Goal: Task Accomplishment & Management: Manage account settings

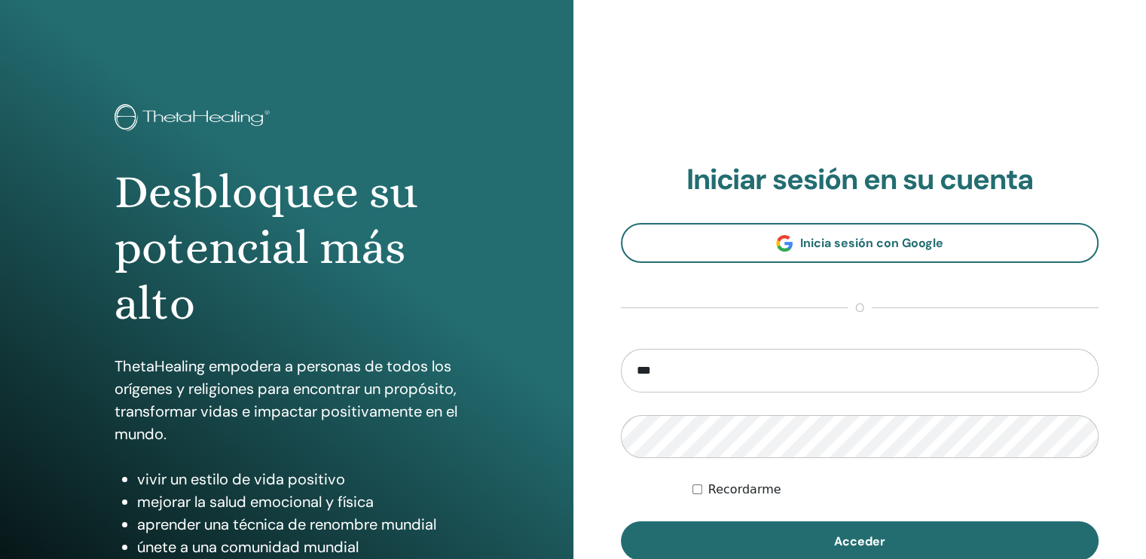
type input "**********"
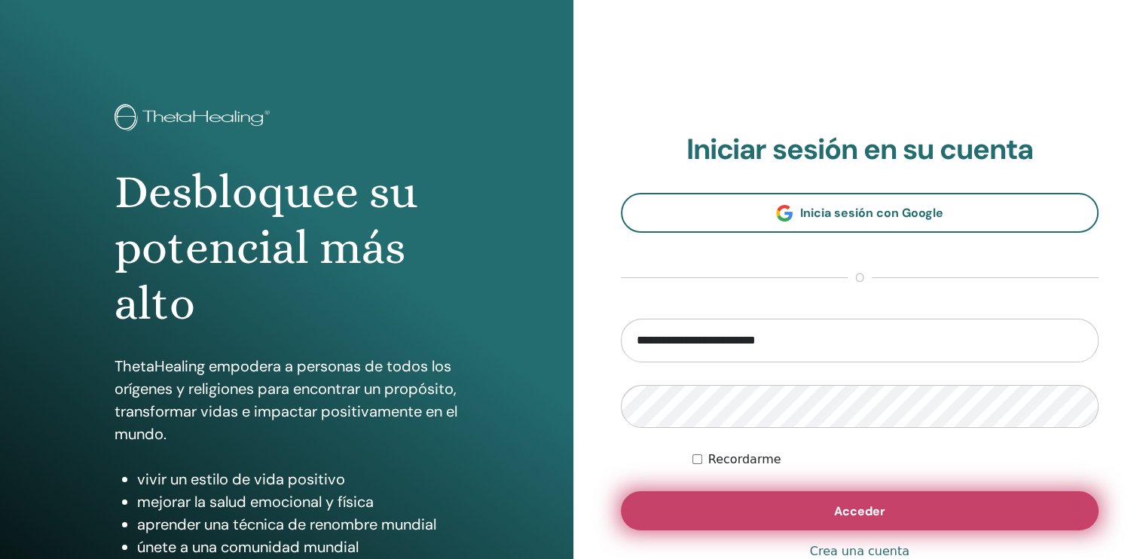
click at [729, 501] on button "Acceder" at bounding box center [860, 510] width 478 height 39
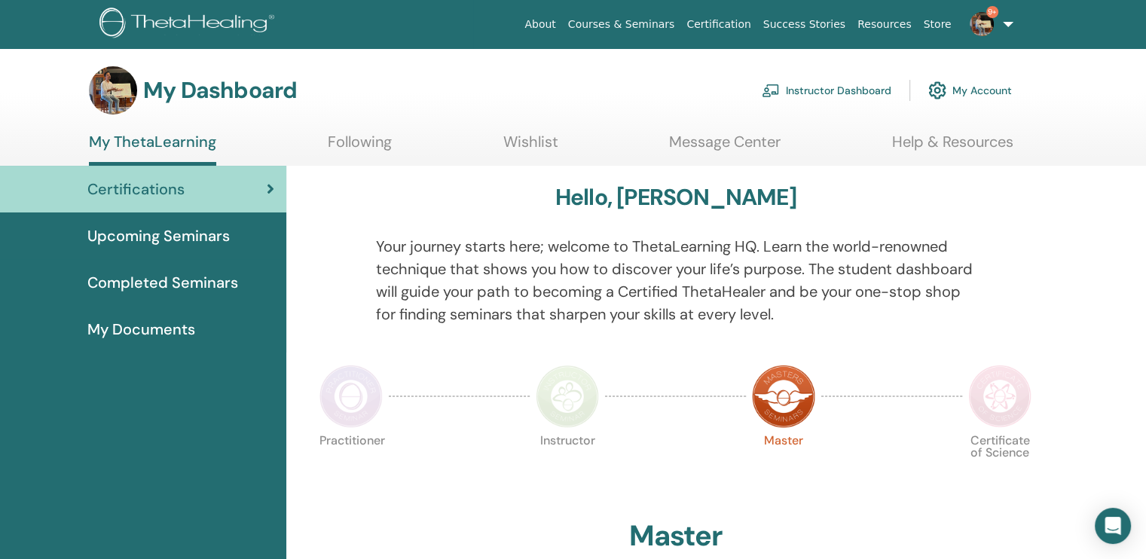
click at [801, 90] on link "Instructor Dashboard" at bounding box center [827, 90] width 130 height 33
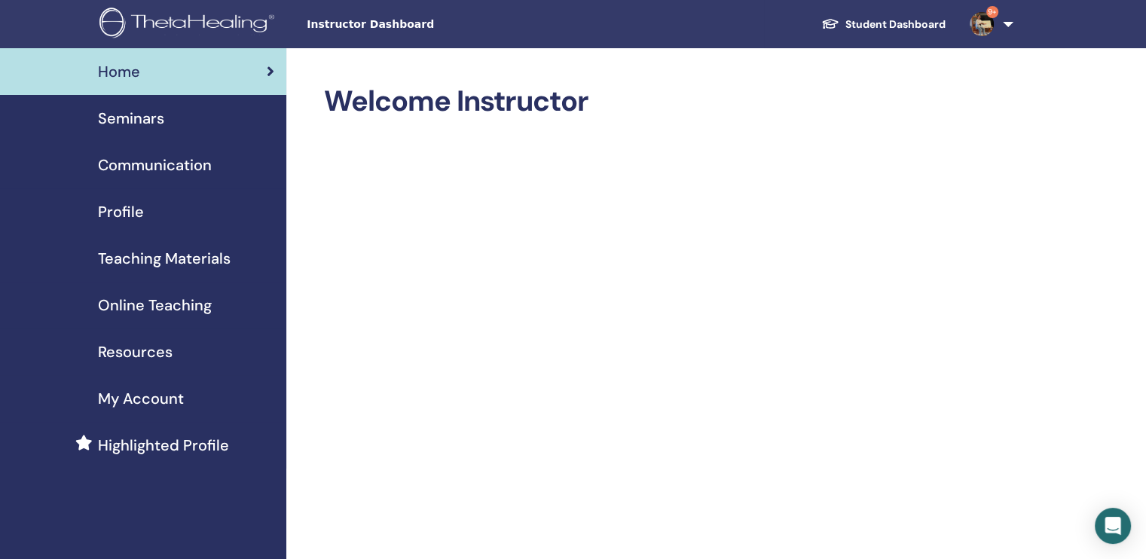
click at [152, 110] on span "Seminars" at bounding box center [131, 118] width 66 height 23
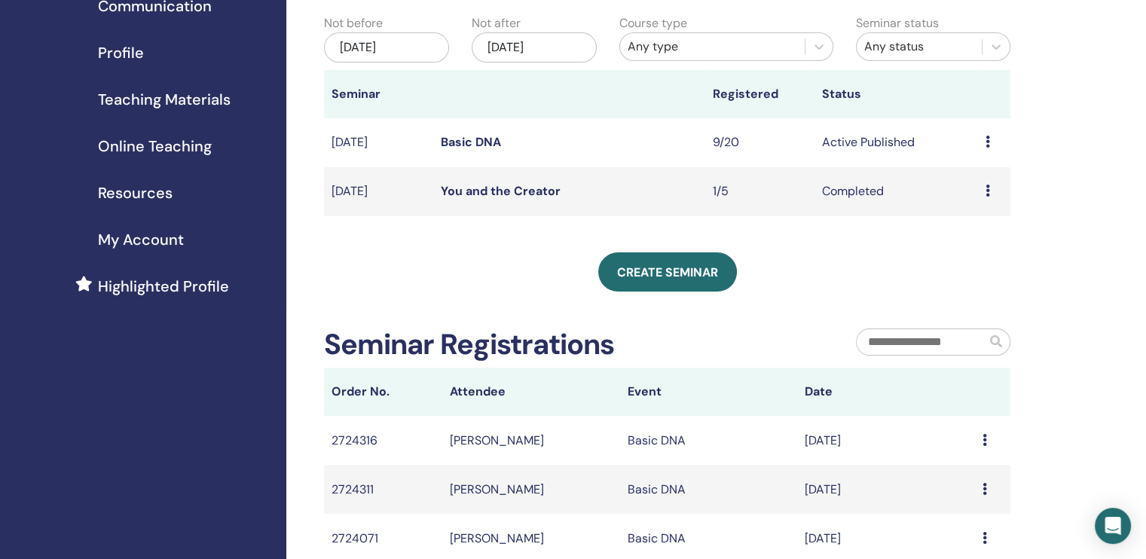
scroll to position [151, 0]
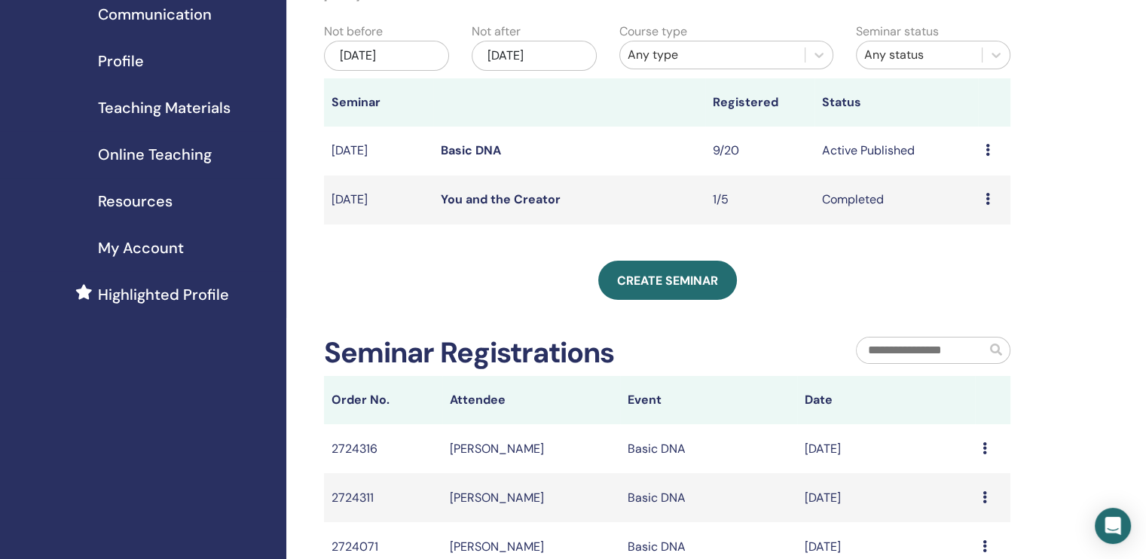
click at [650, 154] on td "Basic DNA" at bounding box center [569, 151] width 272 height 49
click at [482, 152] on link "Basic DNA" at bounding box center [471, 150] width 60 height 16
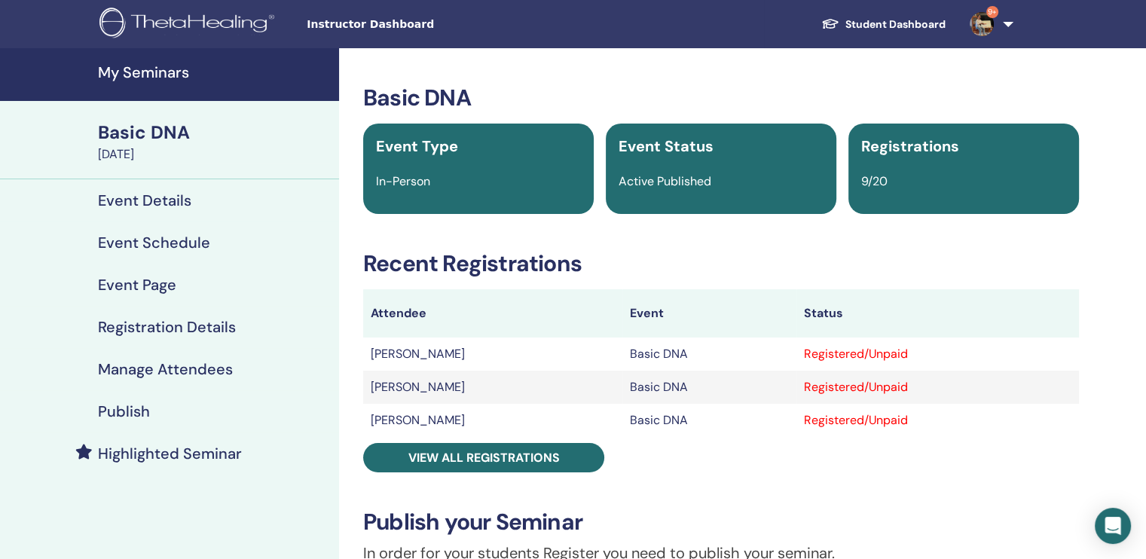
click at [194, 367] on h4 "Manage Attendees" at bounding box center [165, 369] width 135 height 18
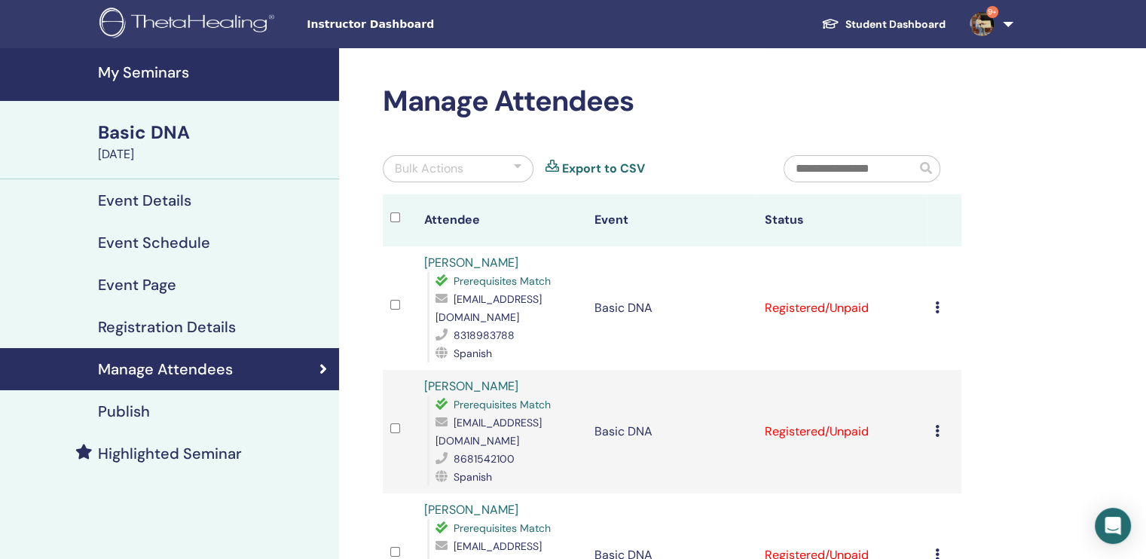
click at [937, 309] on icon at bounding box center [937, 307] width 5 height 12
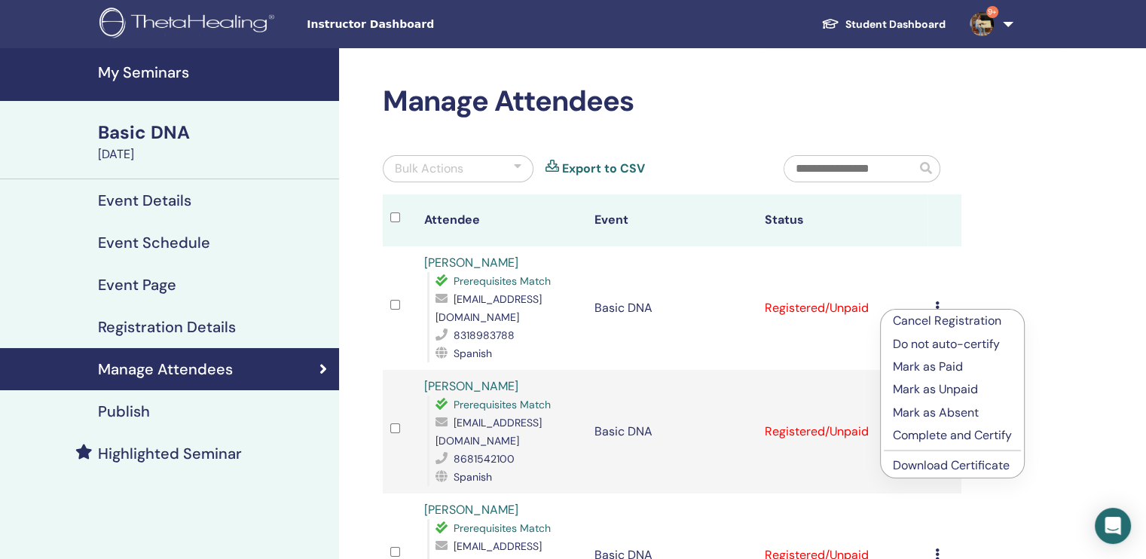
click at [937, 365] on p "Mark as Paid" at bounding box center [952, 367] width 119 height 18
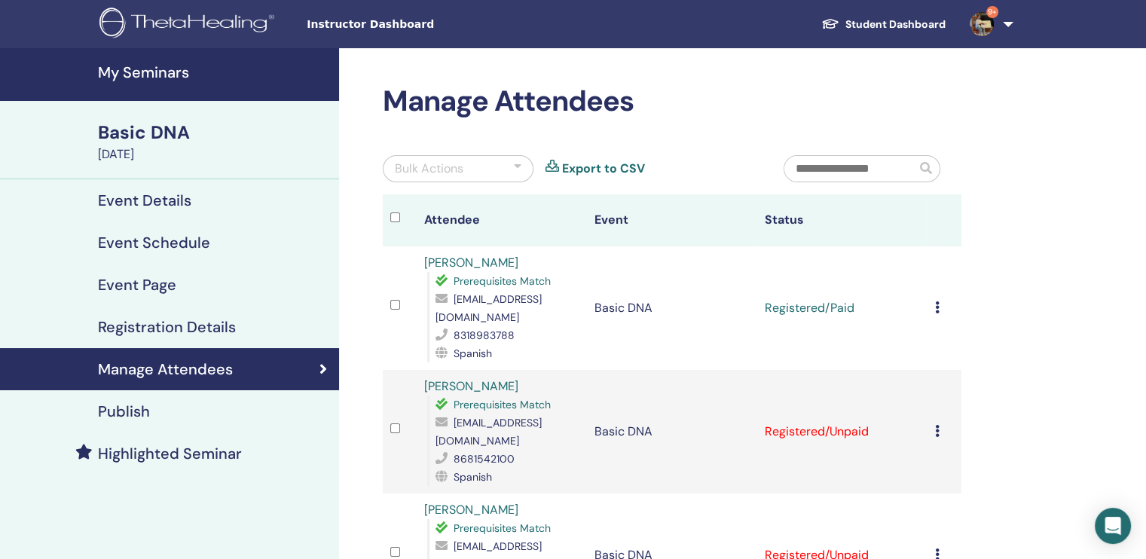
click at [937, 312] on icon at bounding box center [937, 307] width 5 height 12
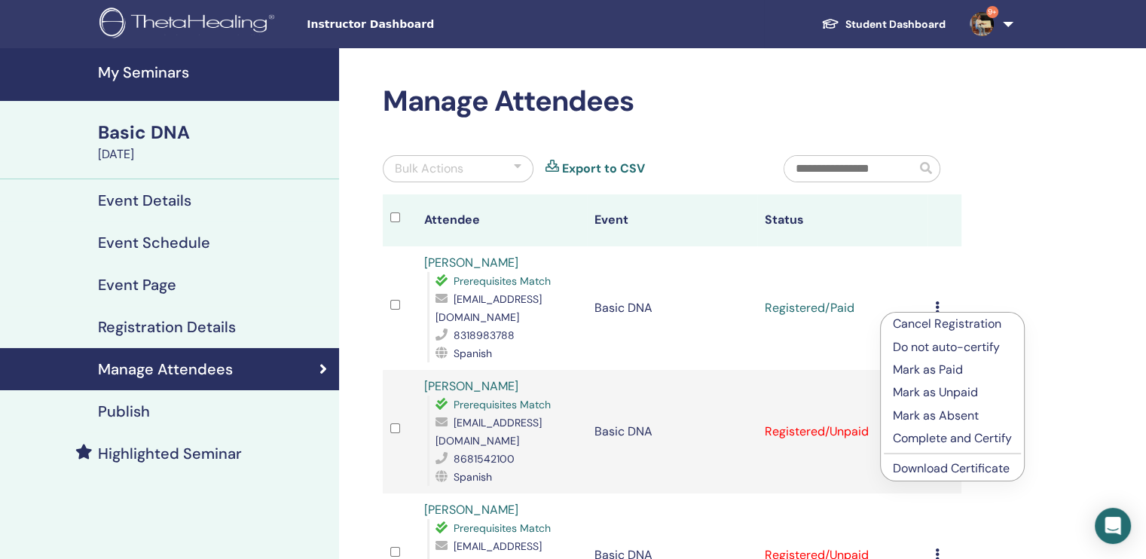
click at [953, 471] on link "Download Certificate" at bounding box center [951, 468] width 117 height 16
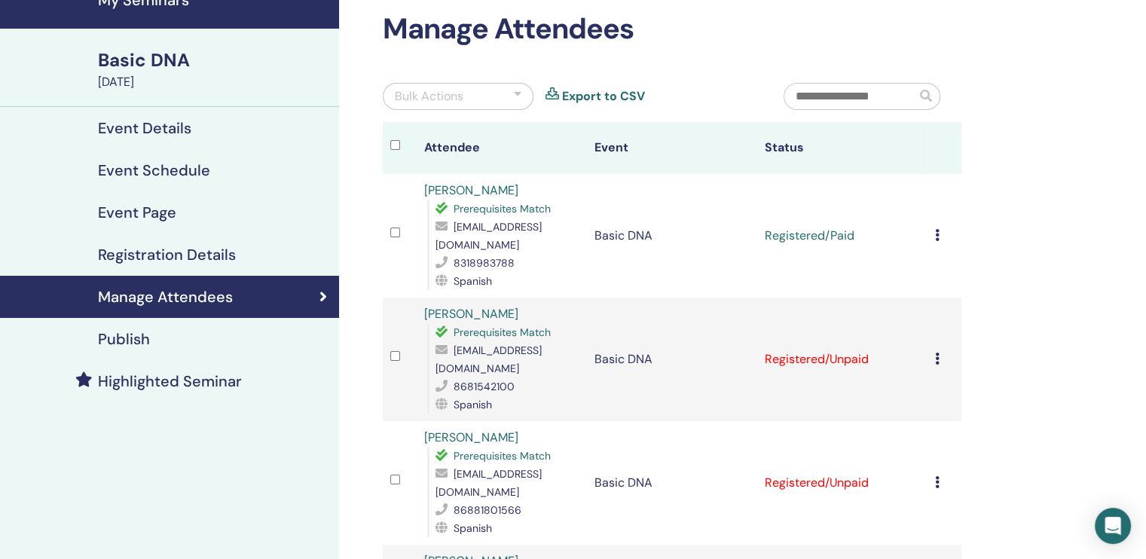
scroll to position [75, 0]
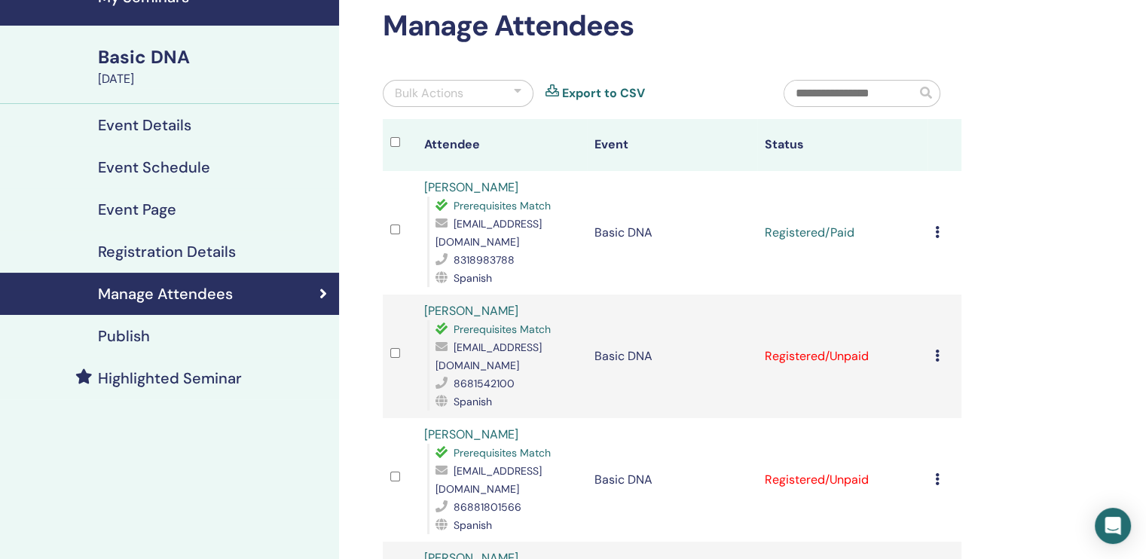
click at [935, 361] on icon at bounding box center [937, 356] width 5 height 12
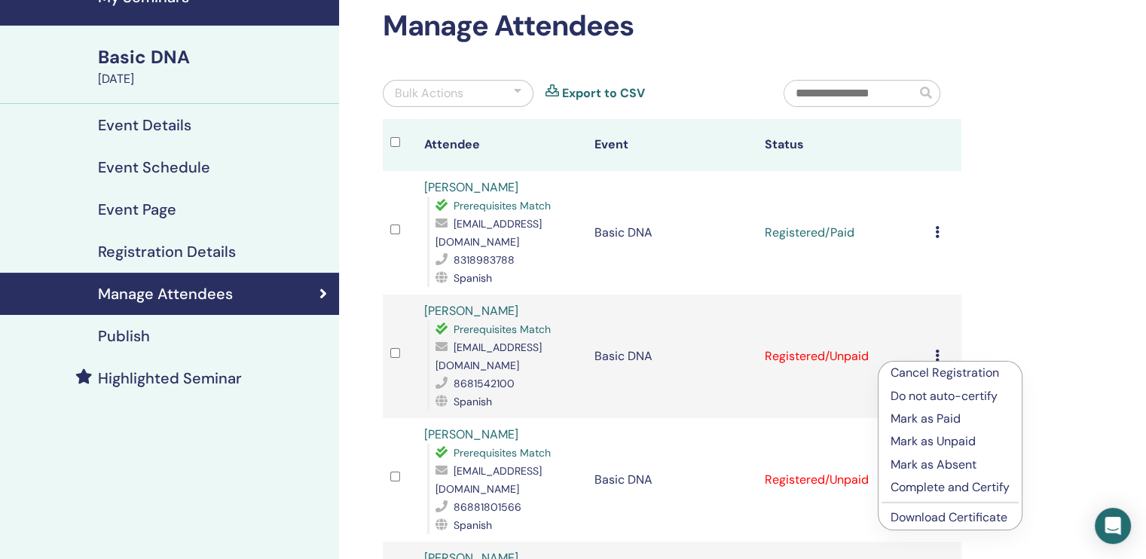
click at [934, 423] on p "Mark as Paid" at bounding box center [950, 419] width 119 height 18
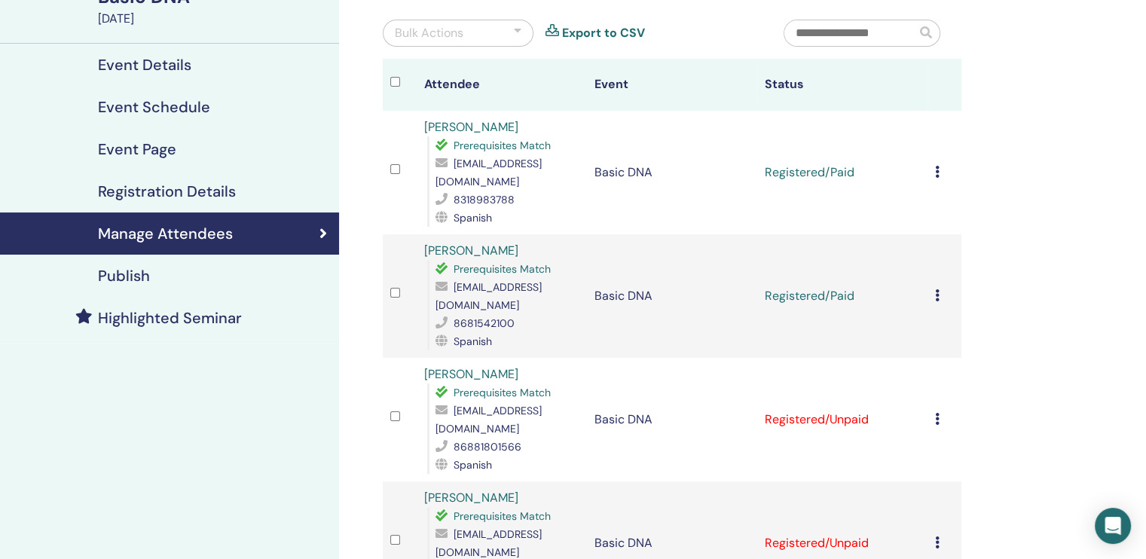
scroll to position [151, 0]
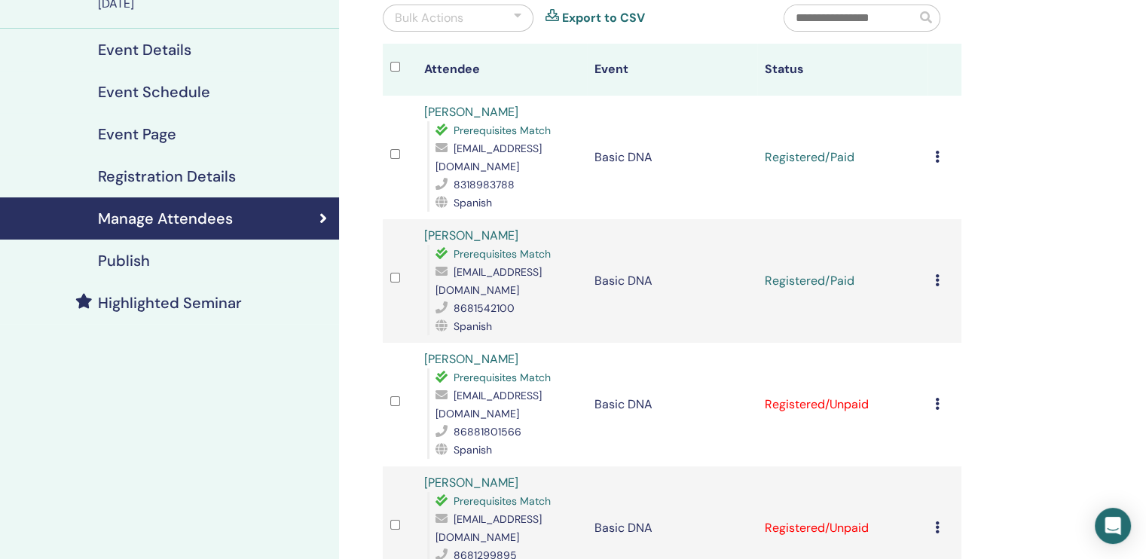
click at [935, 281] on icon at bounding box center [937, 280] width 5 height 12
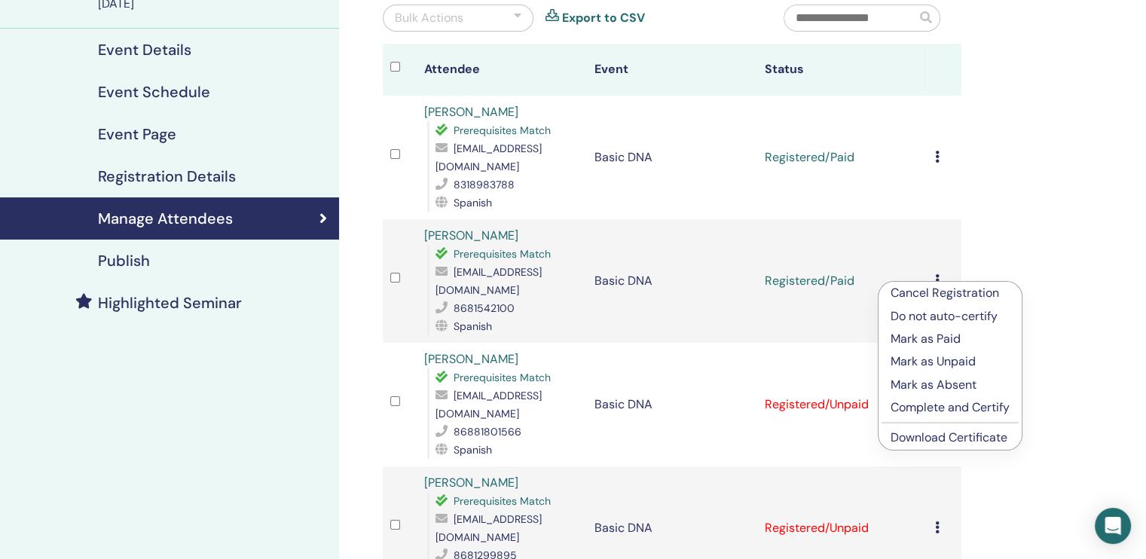
click at [962, 436] on link "Download Certificate" at bounding box center [949, 438] width 117 height 16
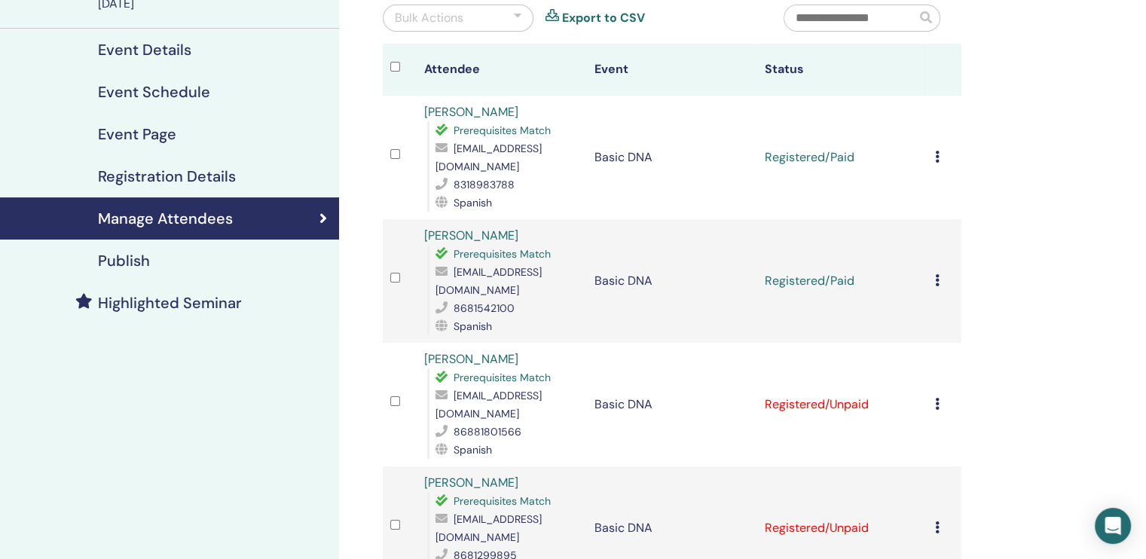
click at [935, 404] on icon at bounding box center [937, 404] width 5 height 12
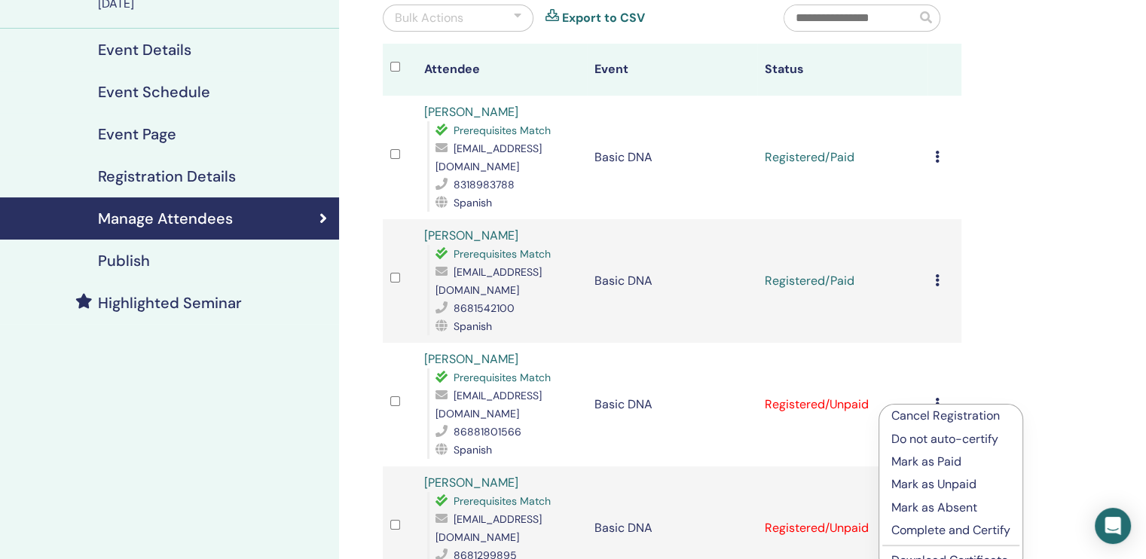
click at [949, 457] on p "Mark as Paid" at bounding box center [950, 462] width 119 height 18
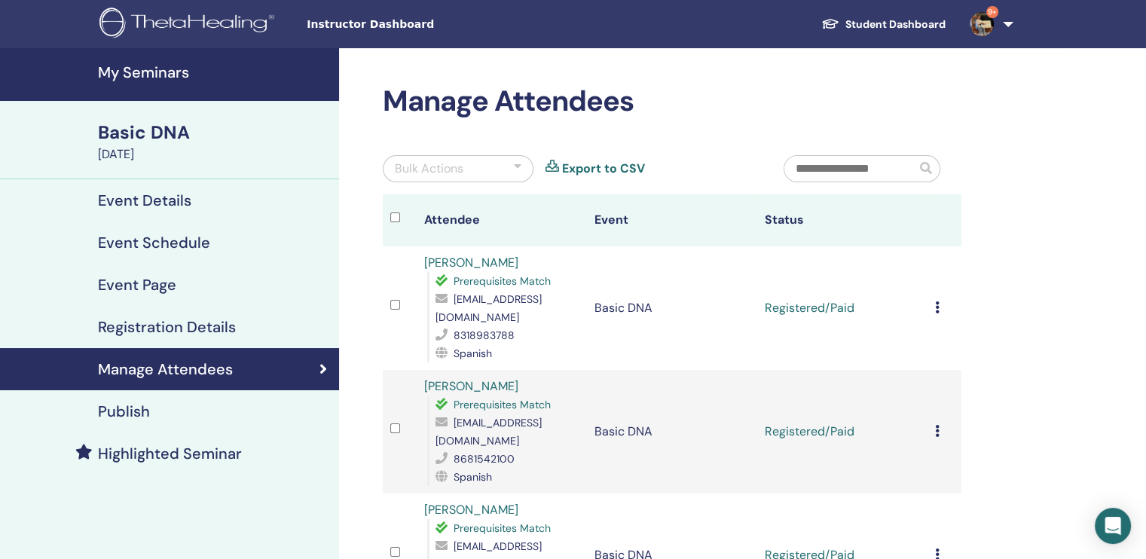
scroll to position [75, 0]
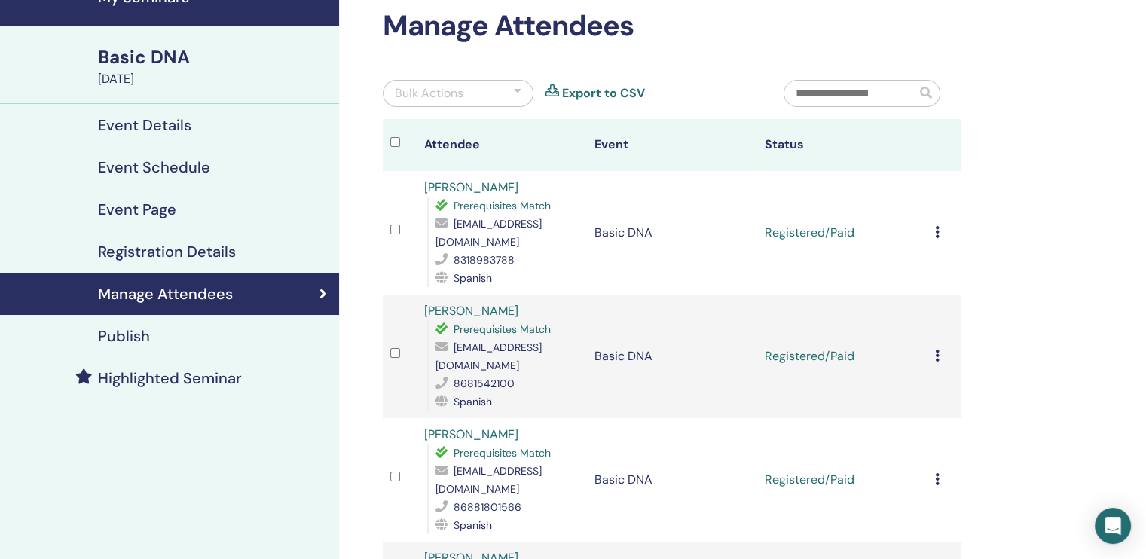
click at [940, 477] on div "Cancel Registration Do not auto-certify Mark as Paid Mark as Unpaid Mark as Abs…" at bounding box center [944, 480] width 19 height 18
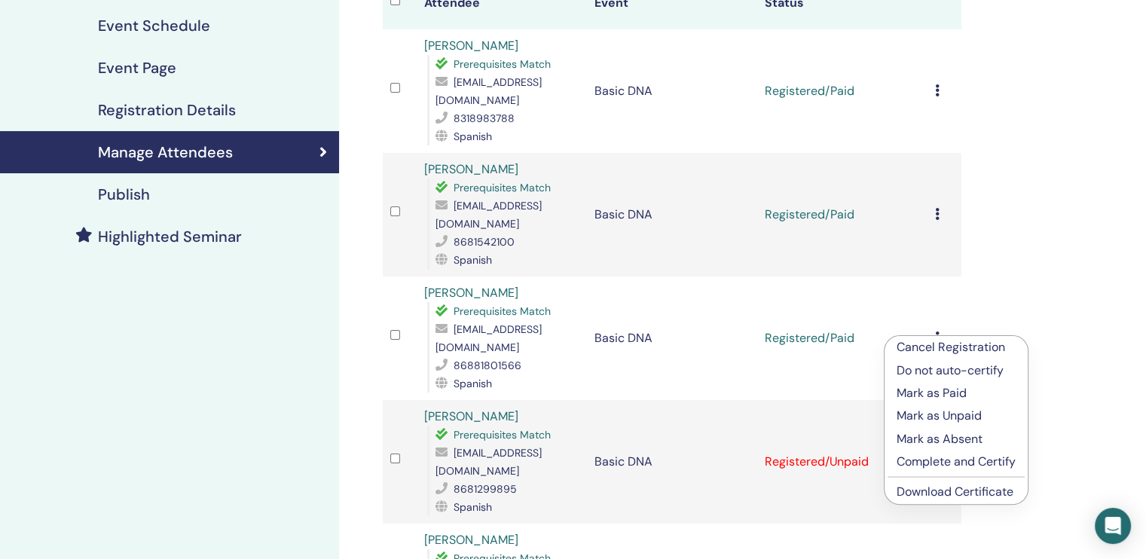
scroll to position [226, 0]
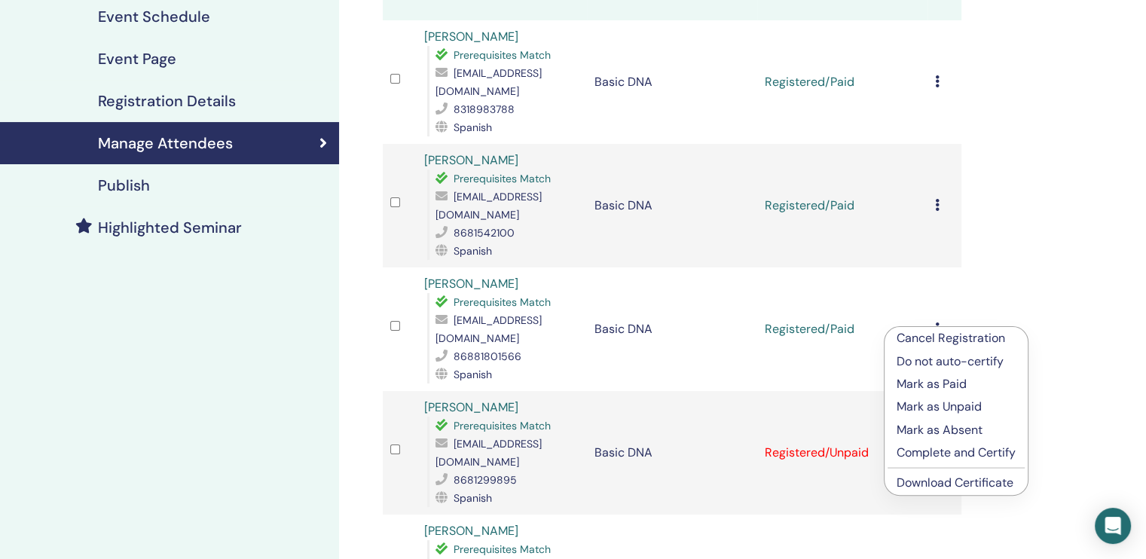
click at [946, 478] on link "Download Certificate" at bounding box center [955, 483] width 117 height 16
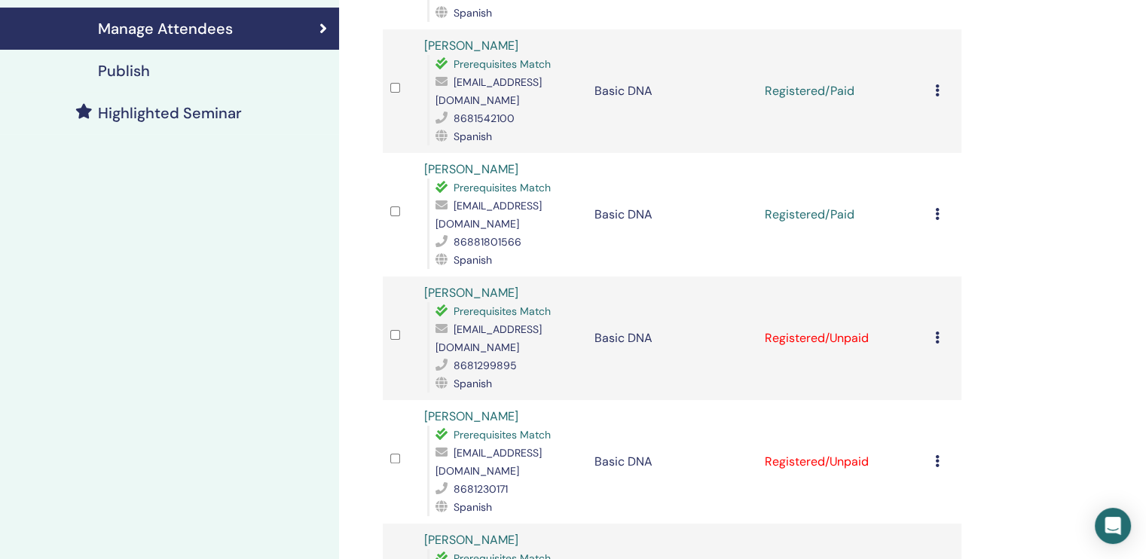
scroll to position [452, 0]
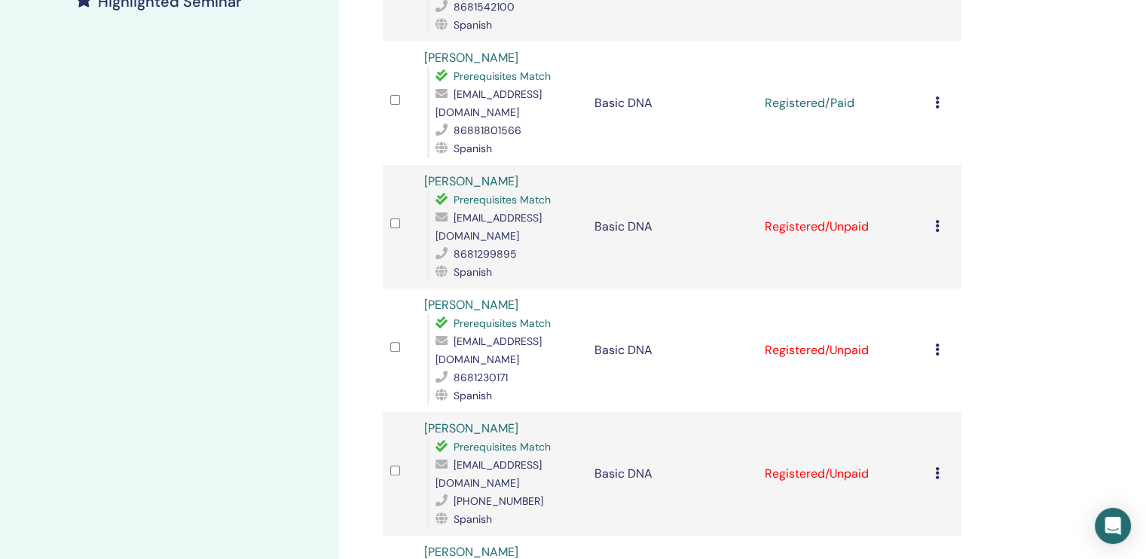
click at [937, 224] on icon at bounding box center [937, 226] width 5 height 12
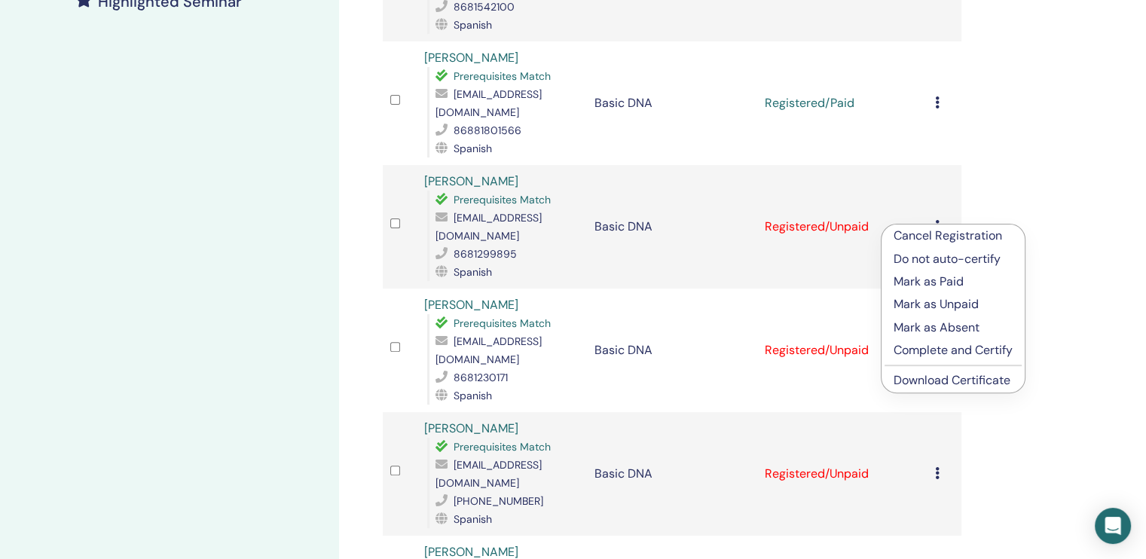
click at [933, 279] on p "Mark as Paid" at bounding box center [953, 282] width 119 height 18
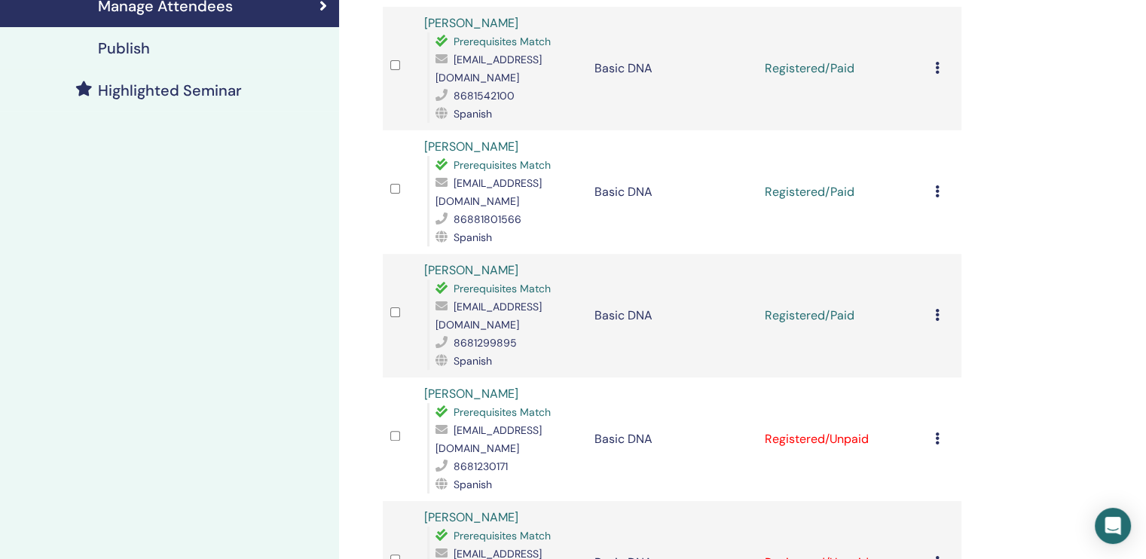
scroll to position [377, 0]
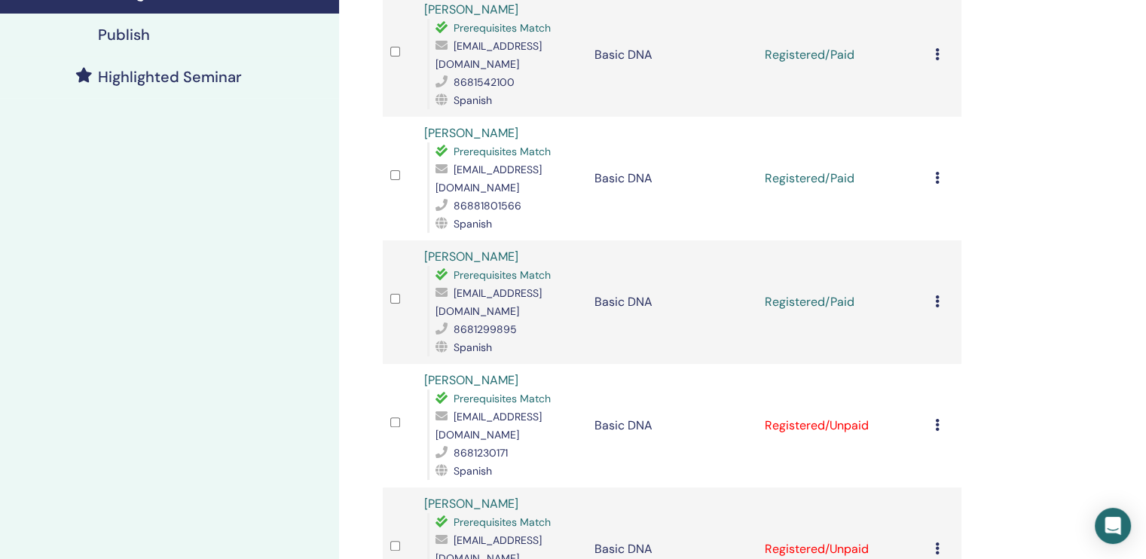
click at [934, 302] on td "Cancel Registration Do not auto-certify Mark as Paid Mark as Unpaid Mark as Abs…" at bounding box center [945, 302] width 34 height 124
click at [936, 307] on icon at bounding box center [937, 301] width 5 height 12
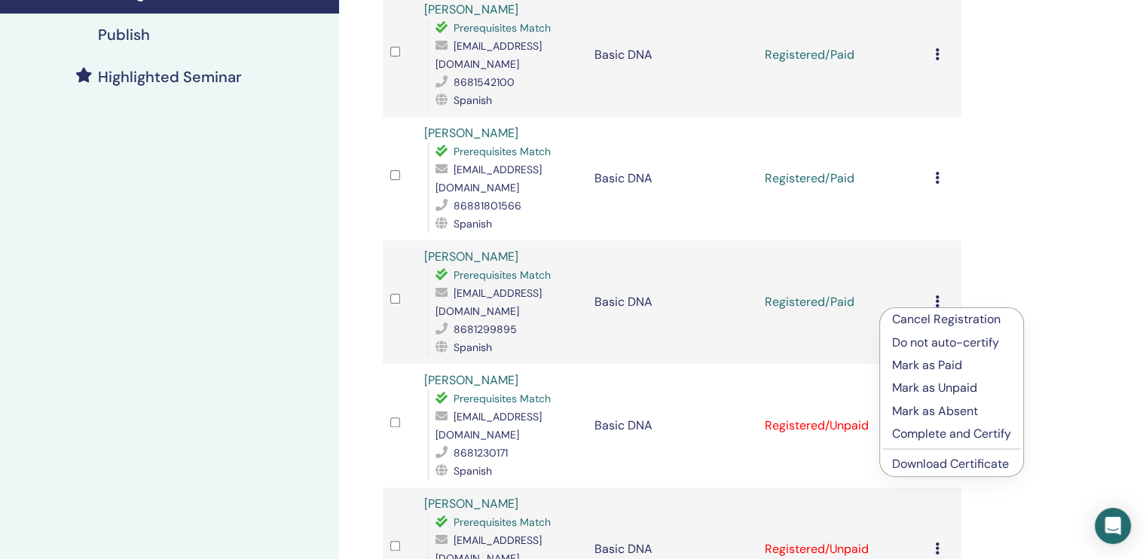
click at [937, 460] on link "Download Certificate" at bounding box center [950, 464] width 117 height 16
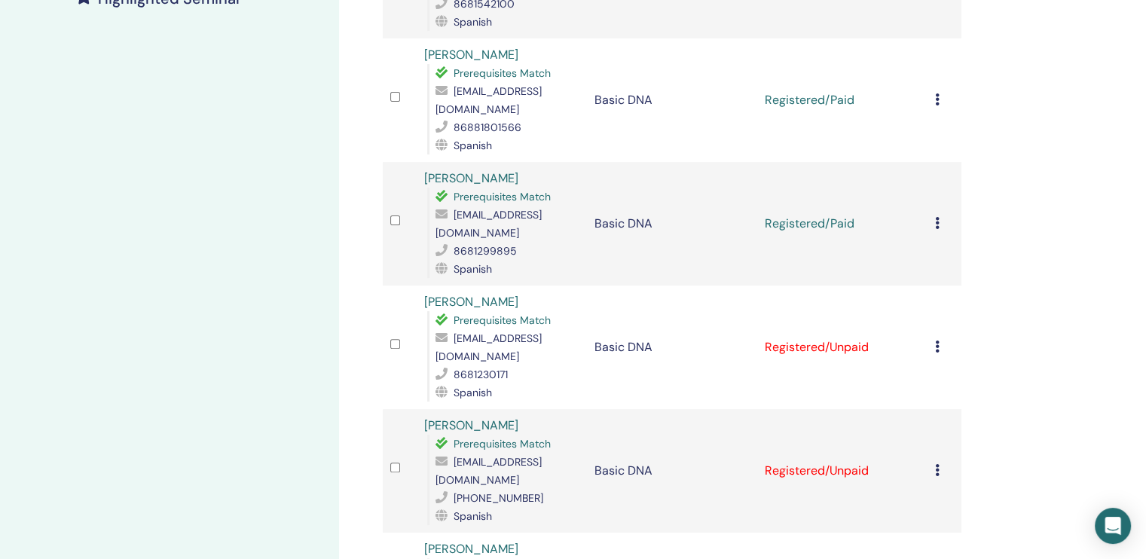
scroll to position [452, 0]
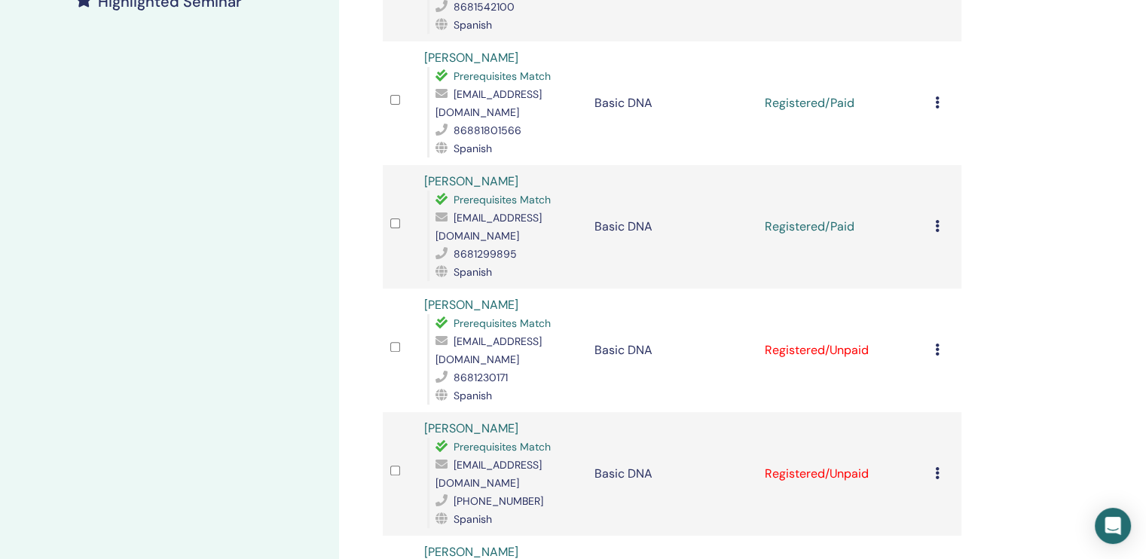
click at [937, 344] on icon at bounding box center [937, 350] width 5 height 12
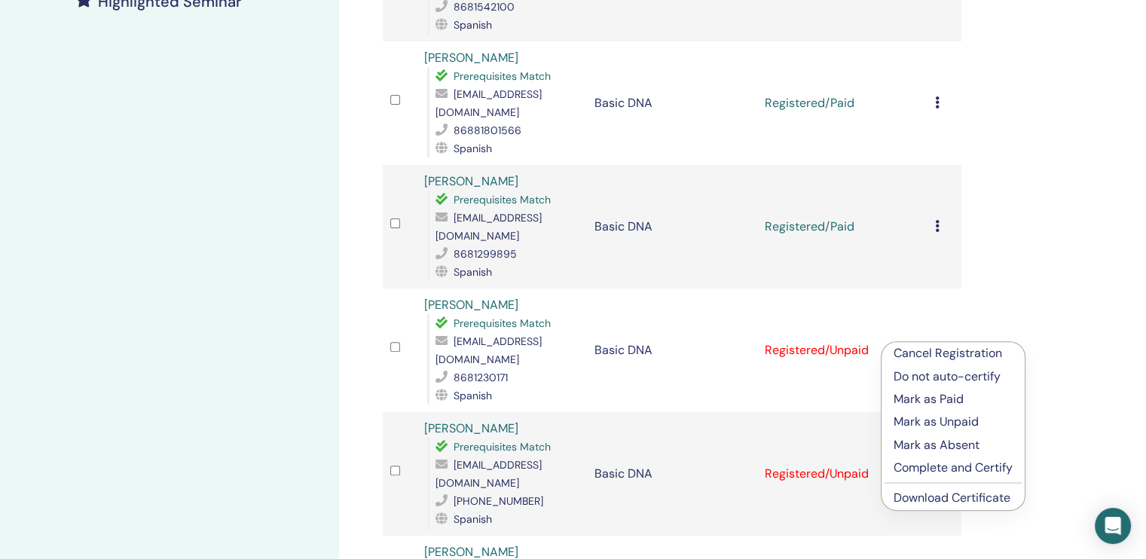
click at [949, 399] on p "Mark as Paid" at bounding box center [953, 399] width 119 height 18
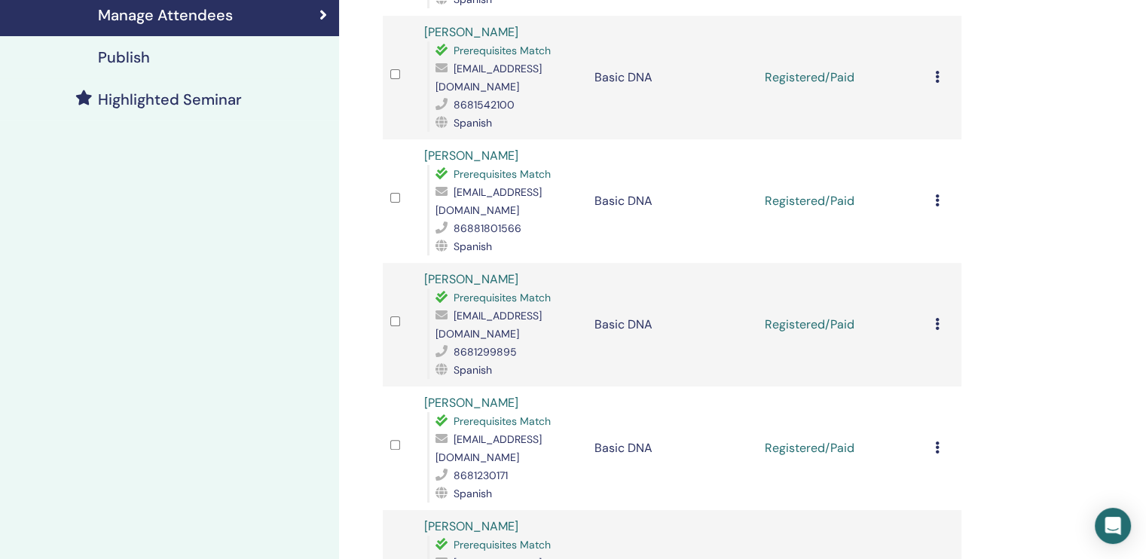
scroll to position [359, 0]
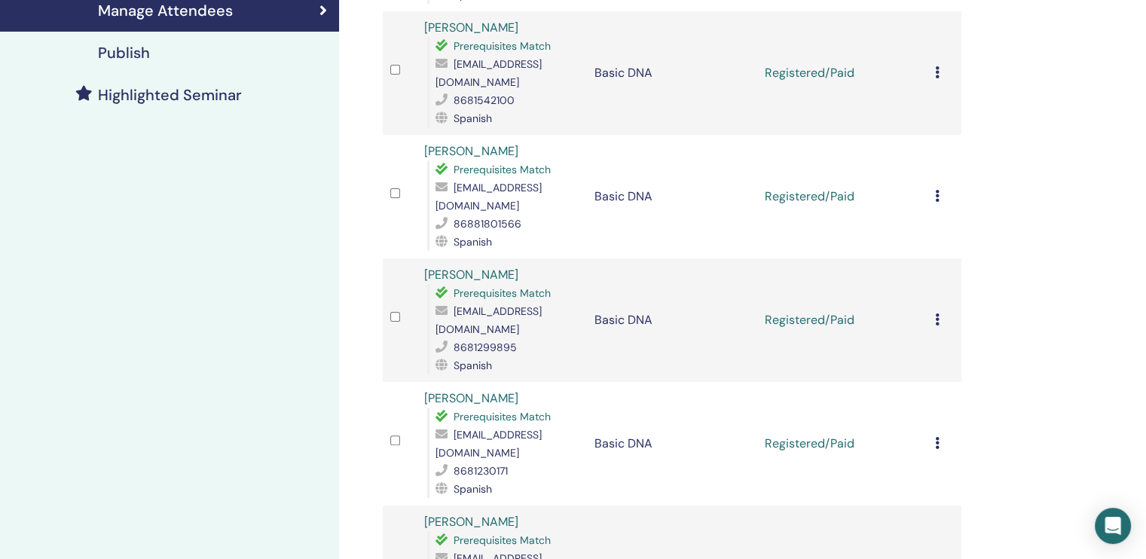
click at [937, 437] on icon at bounding box center [937, 443] width 5 height 12
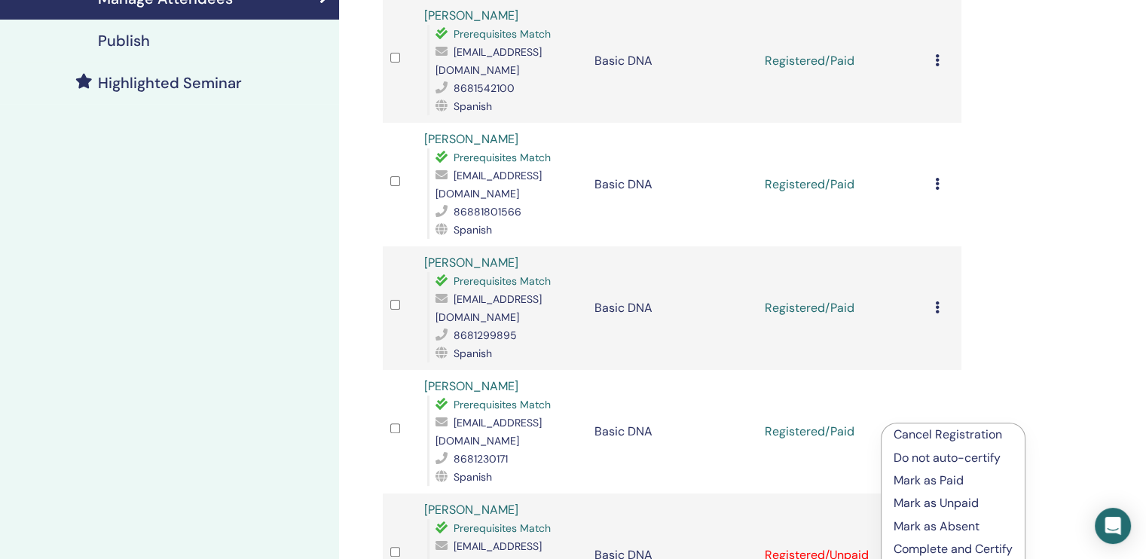
scroll to position [434, 0]
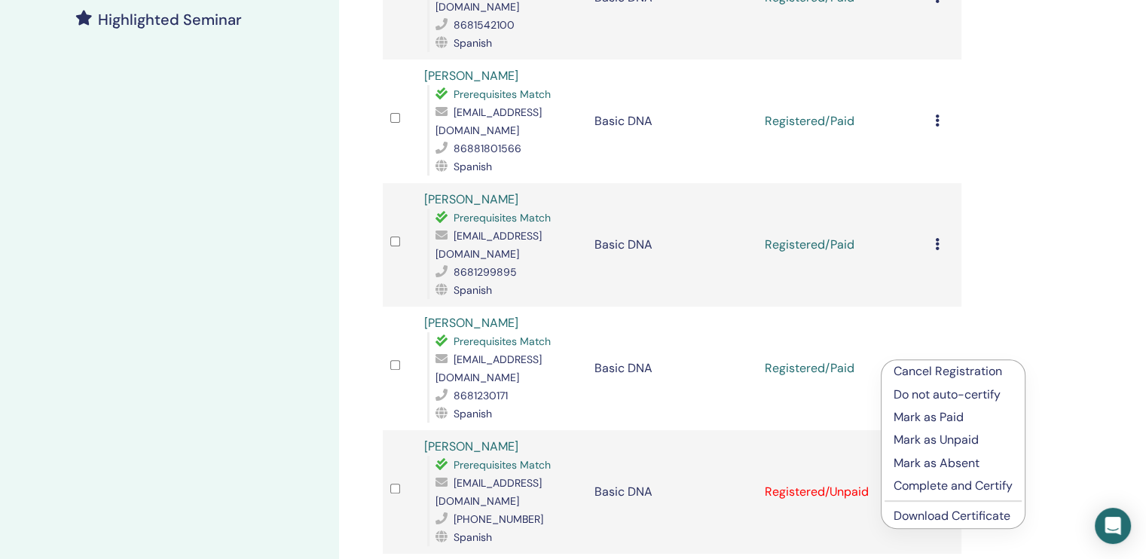
click at [1040, 303] on div "Manage Attendees Bulk Actions Export to CSV Attendee Event Status [PERSON_NAME]…" at bounding box center [721, 404] width 764 height 1581
click at [1016, 304] on div "Manage Attendees Bulk Actions Export to CSV Attendee Event Status [PERSON_NAME]…" at bounding box center [721, 404] width 764 height 1581
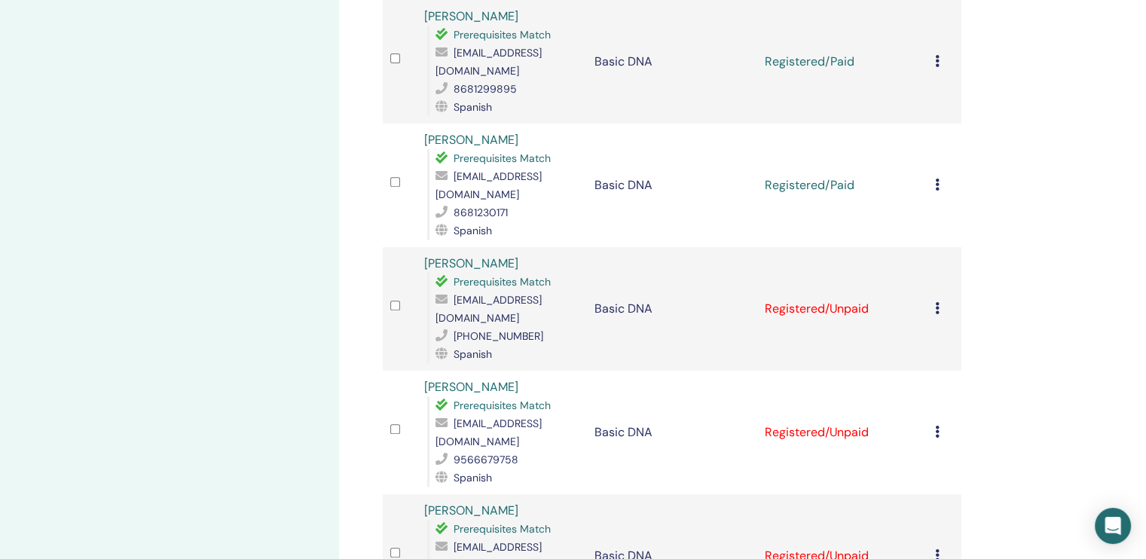
scroll to position [619, 0]
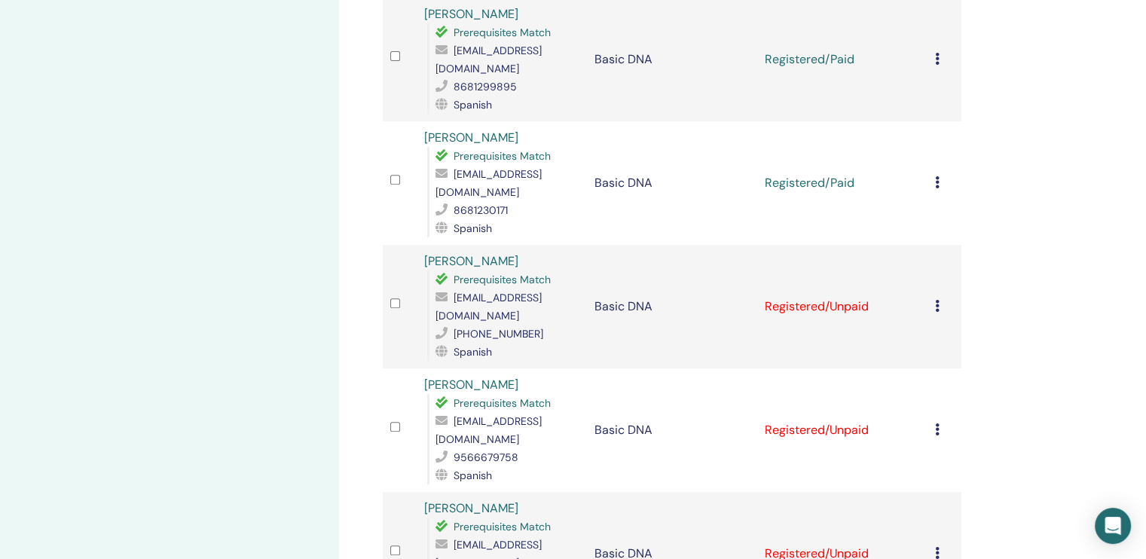
click at [937, 300] on icon at bounding box center [937, 306] width 5 height 12
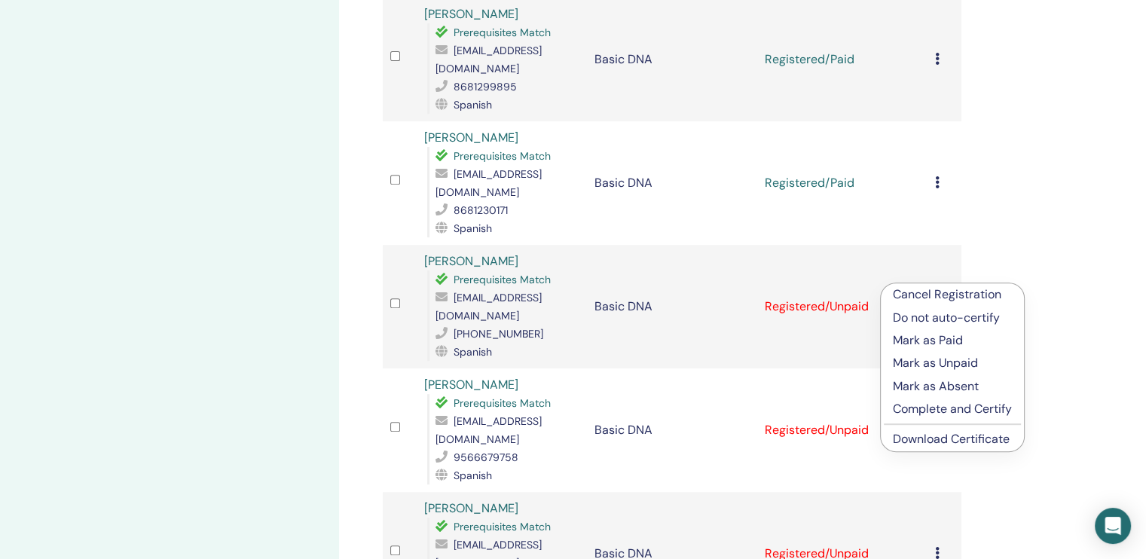
click at [936, 341] on p "Mark as Paid" at bounding box center [952, 341] width 119 height 18
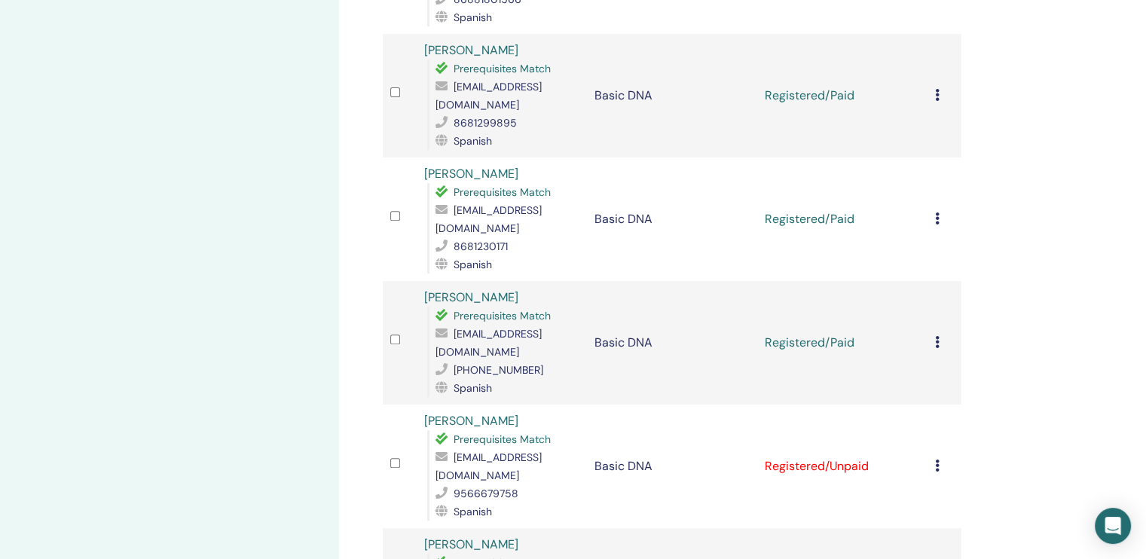
scroll to position [585, 0]
click at [937, 335] on icon at bounding box center [937, 341] width 5 height 12
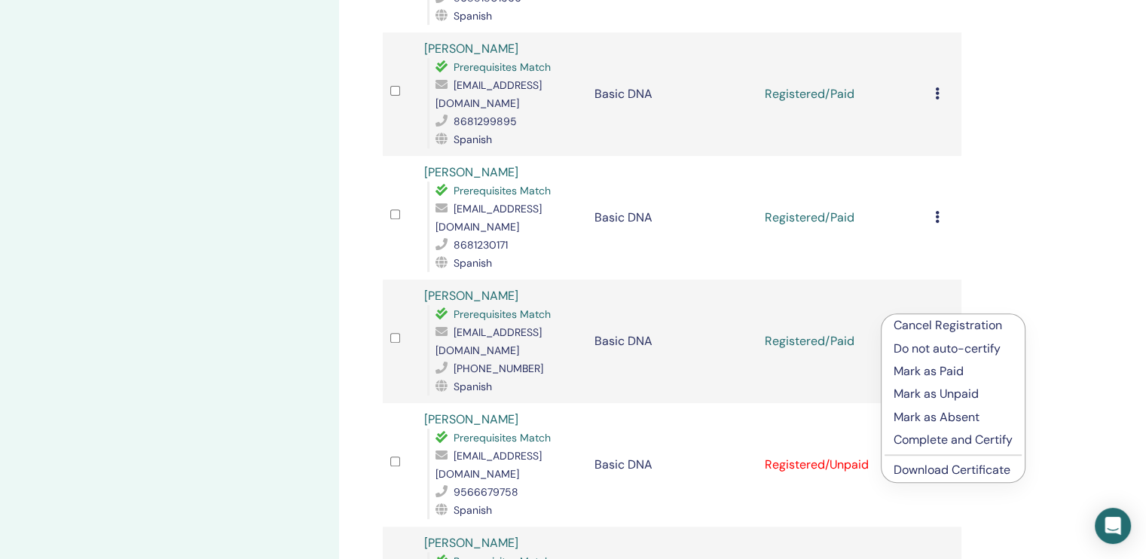
click at [962, 474] on link "Download Certificate" at bounding box center [952, 470] width 117 height 16
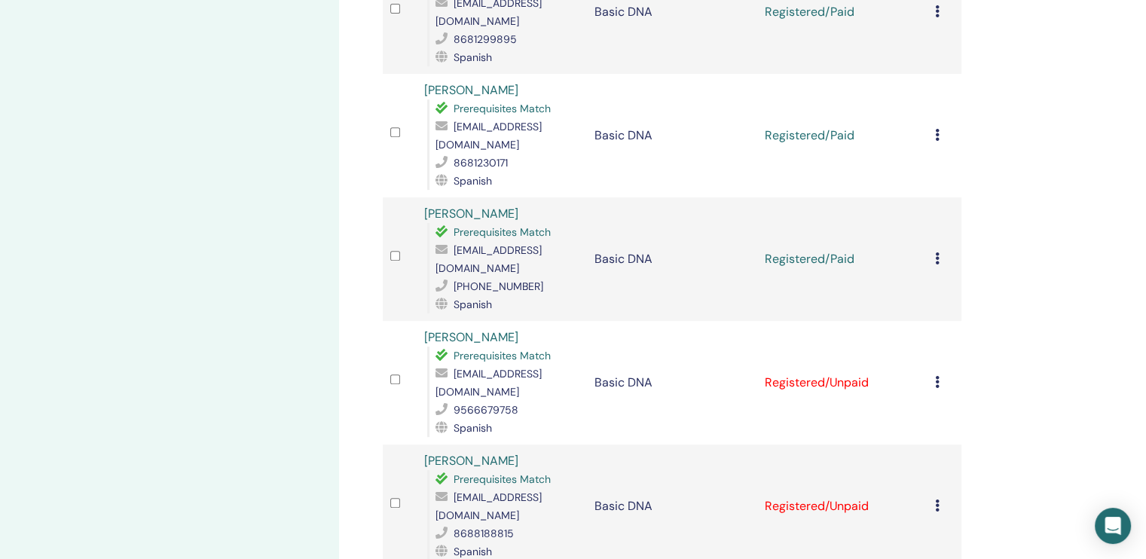
scroll to position [735, 0]
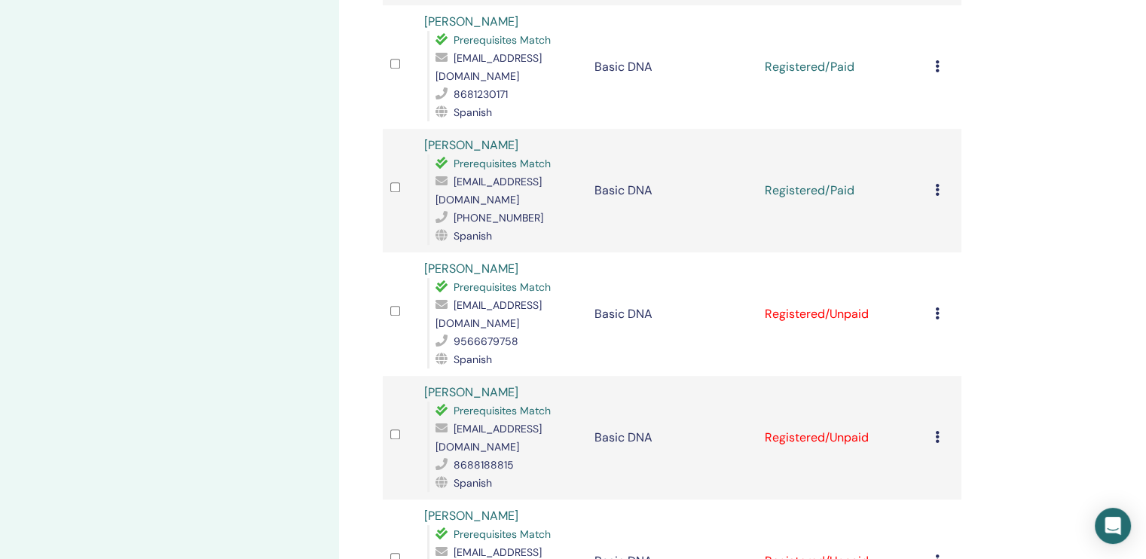
click at [936, 307] on icon at bounding box center [937, 313] width 5 height 12
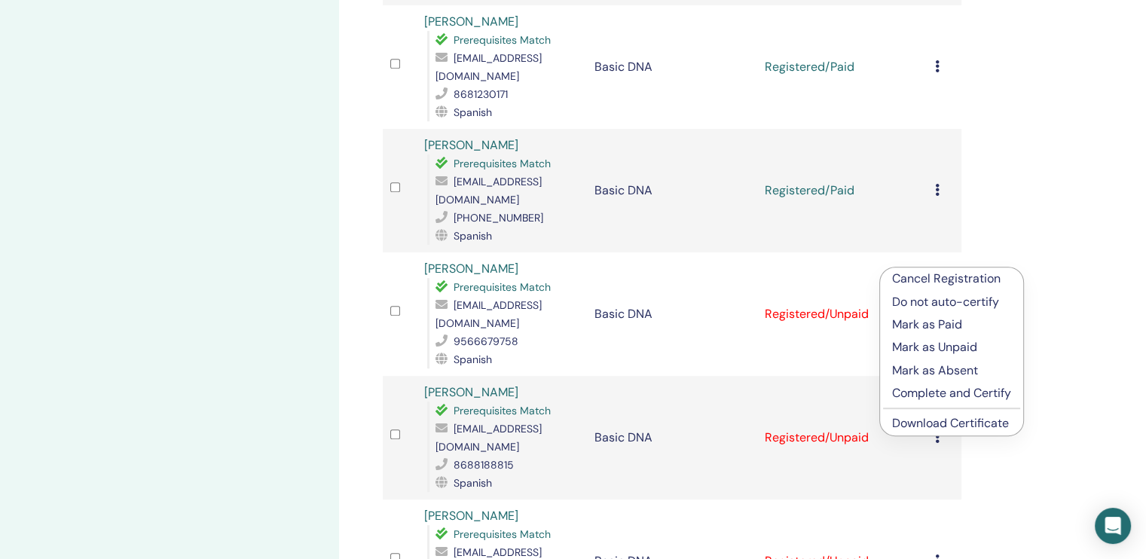
click at [950, 327] on p "Mark as Paid" at bounding box center [951, 325] width 119 height 18
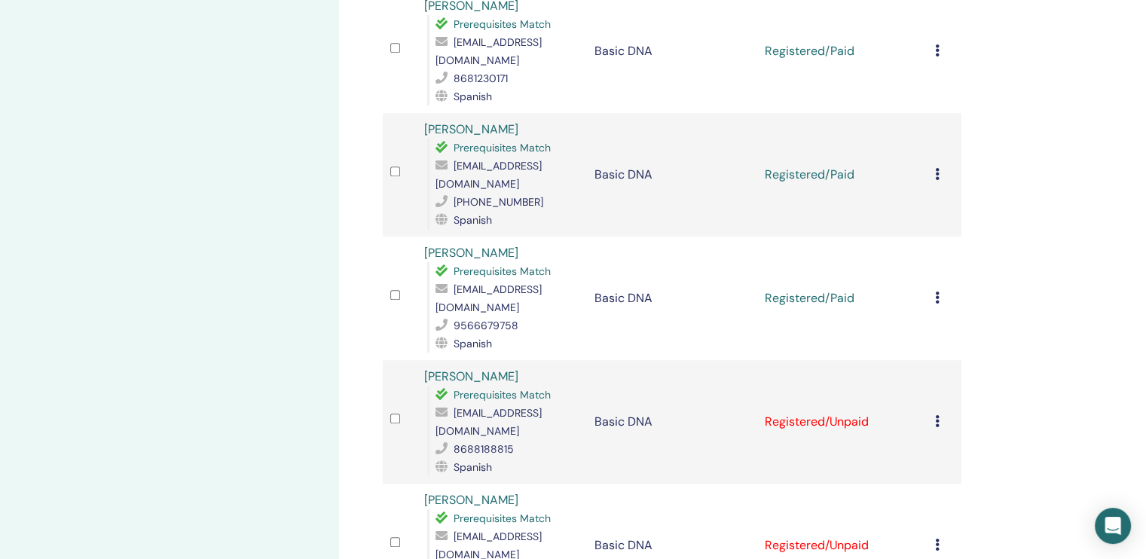
scroll to position [754, 0]
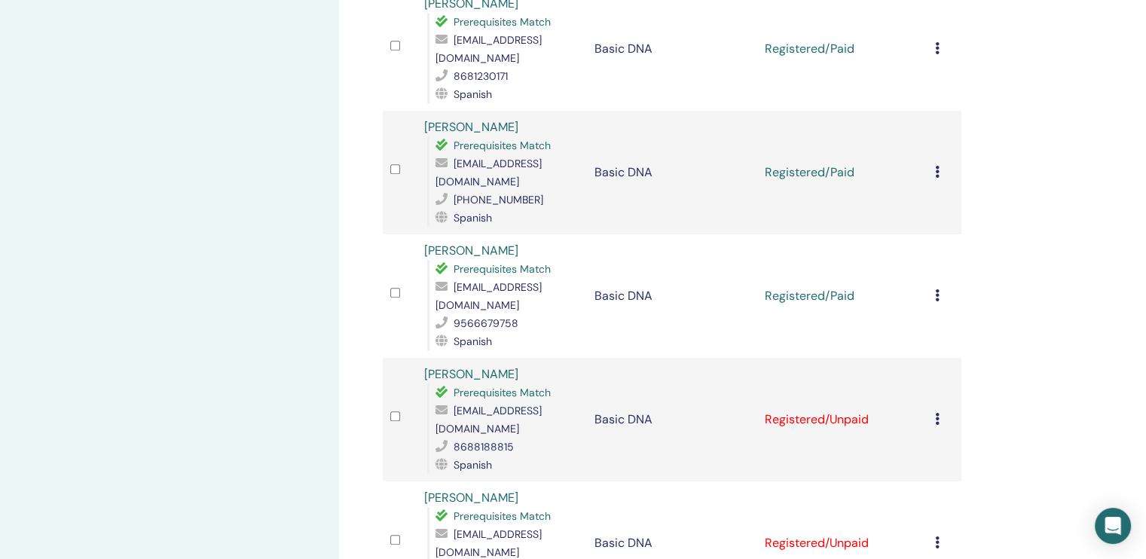
click at [937, 289] on icon at bounding box center [937, 295] width 5 height 12
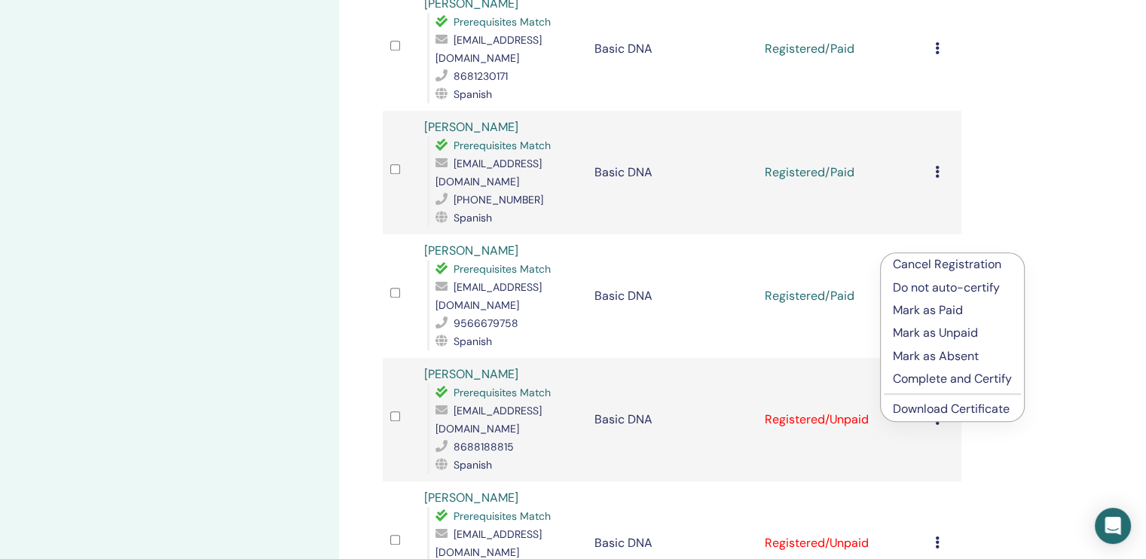
click at [969, 402] on link "Download Certificate" at bounding box center [951, 409] width 117 height 16
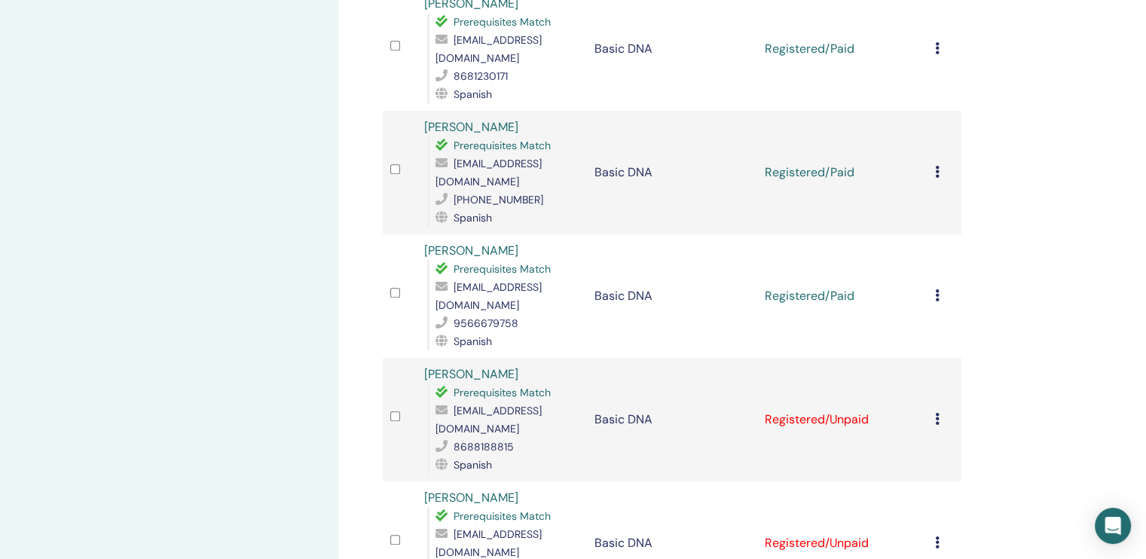
click at [937, 413] on icon at bounding box center [937, 419] width 5 height 12
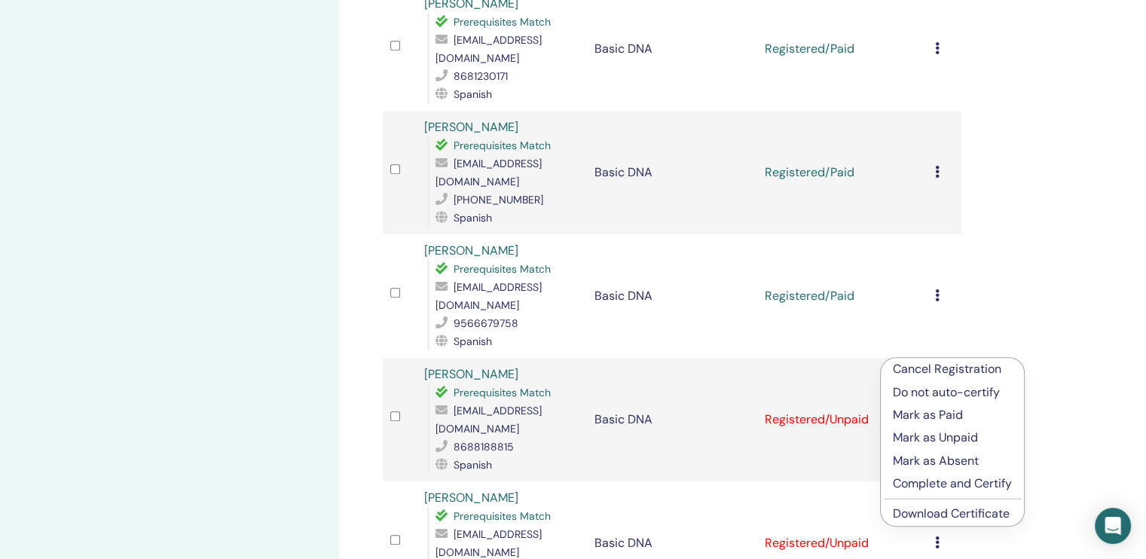
click at [956, 408] on p "Mark as Paid" at bounding box center [952, 415] width 119 height 18
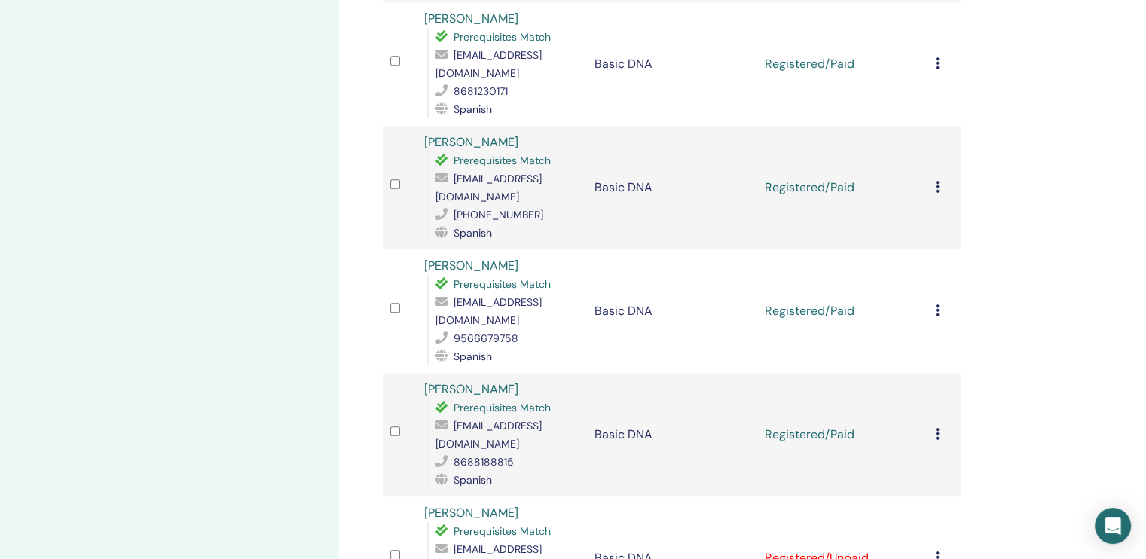
scroll to position [754, 0]
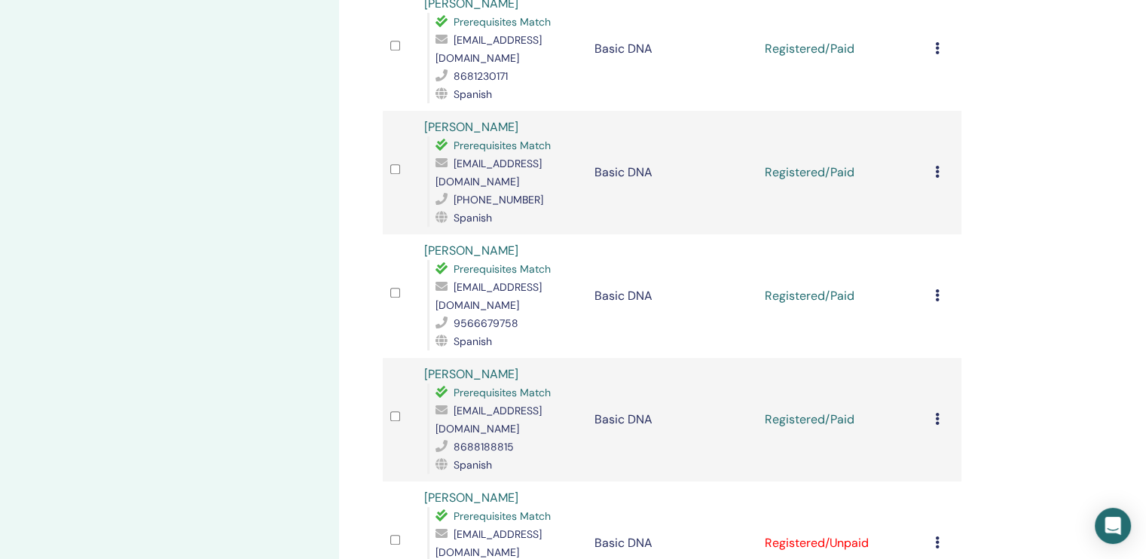
click at [937, 413] on icon at bounding box center [937, 419] width 5 height 12
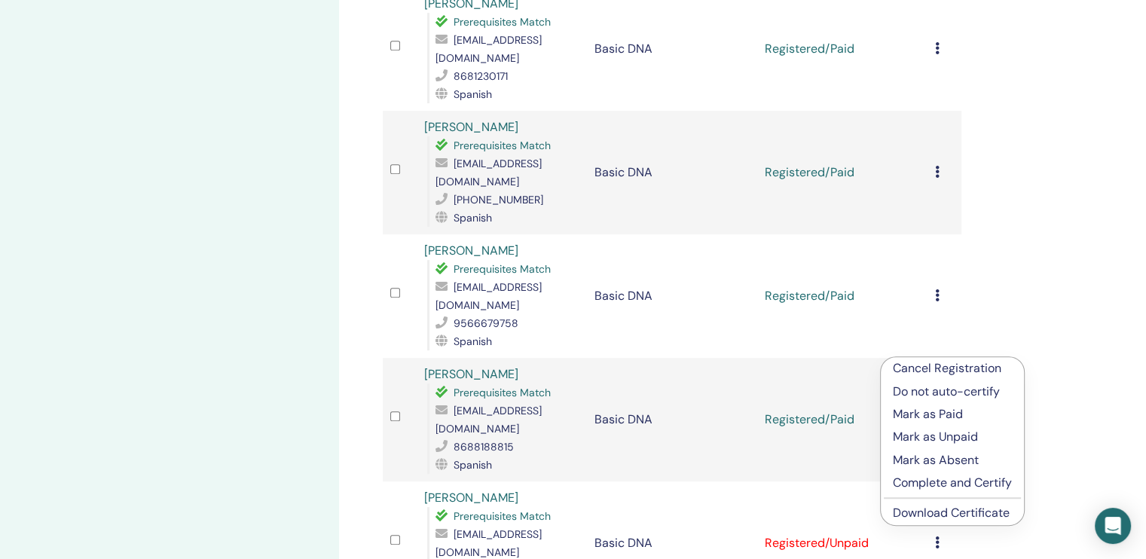
click at [940, 514] on link "Download Certificate" at bounding box center [951, 513] width 117 height 16
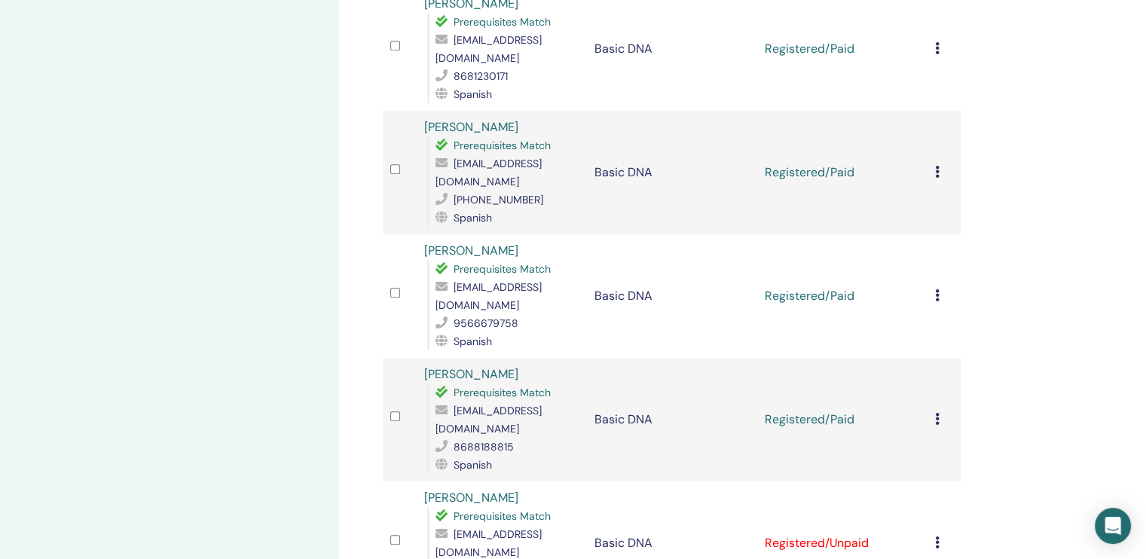
click at [1008, 442] on div "Manage Attendees Bulk Actions Export to CSV Attendee Event Status Petra Perez P…" at bounding box center [721, 85] width 764 height 1581
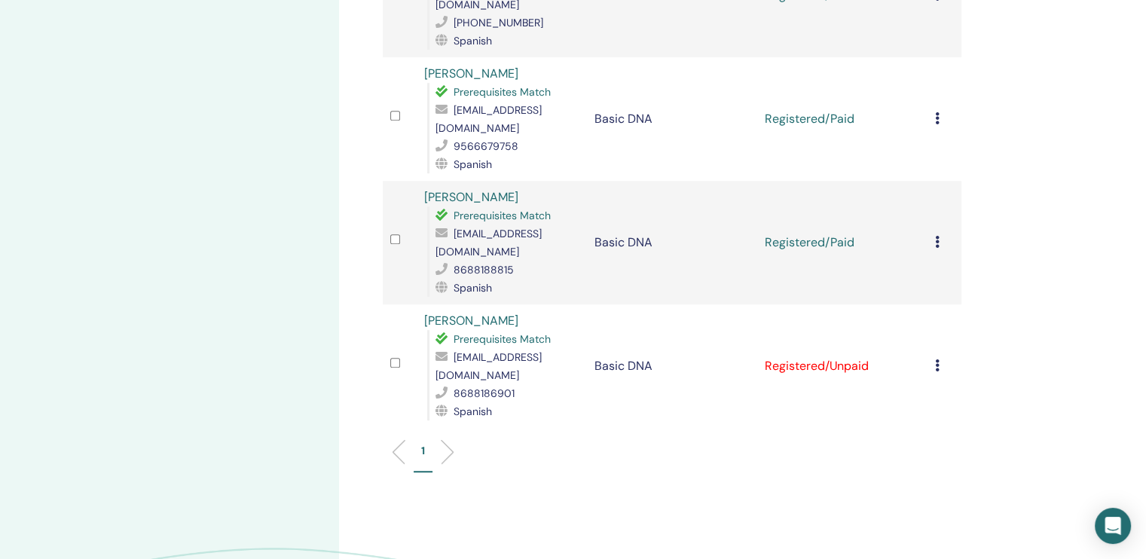
scroll to position [904, 0]
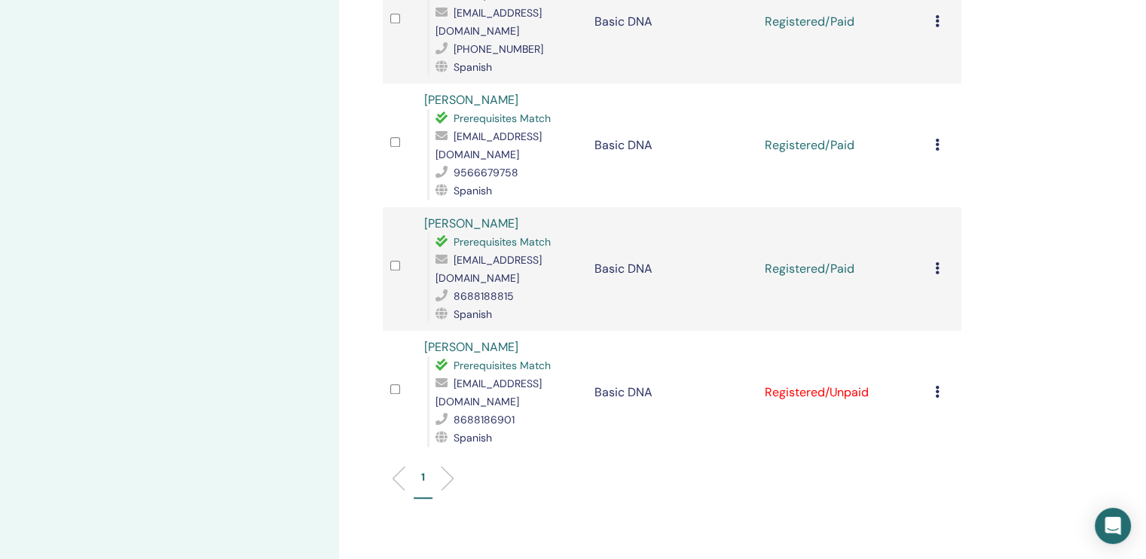
click at [940, 384] on div "Cancel Registration Do not auto-certify Mark as Paid Mark as Unpaid Mark as Abs…" at bounding box center [944, 393] width 19 height 18
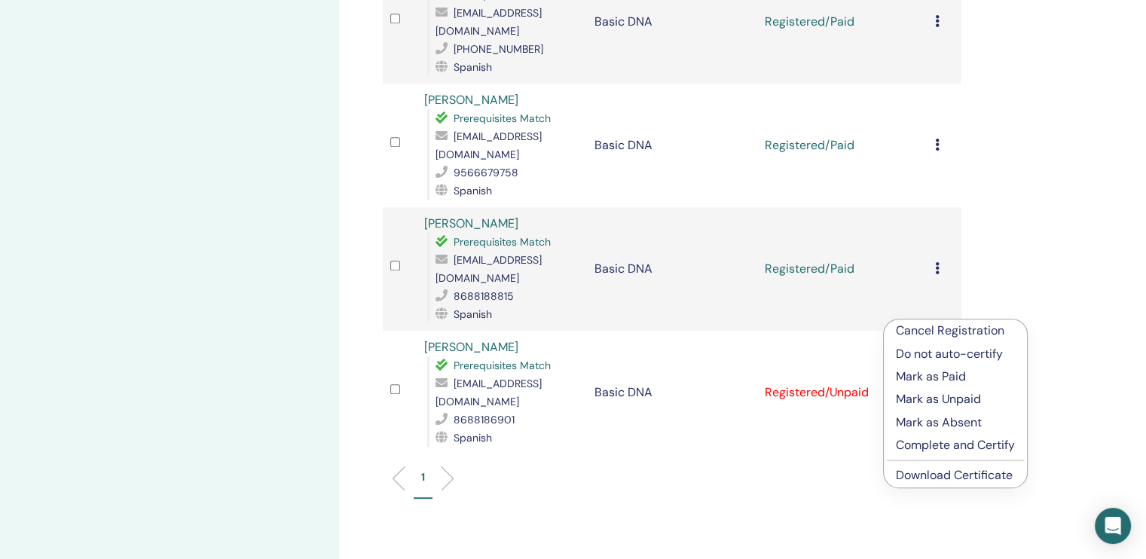
click at [952, 375] on p "Mark as Paid" at bounding box center [955, 377] width 119 height 18
